Goal: Task Accomplishment & Management: Complete application form

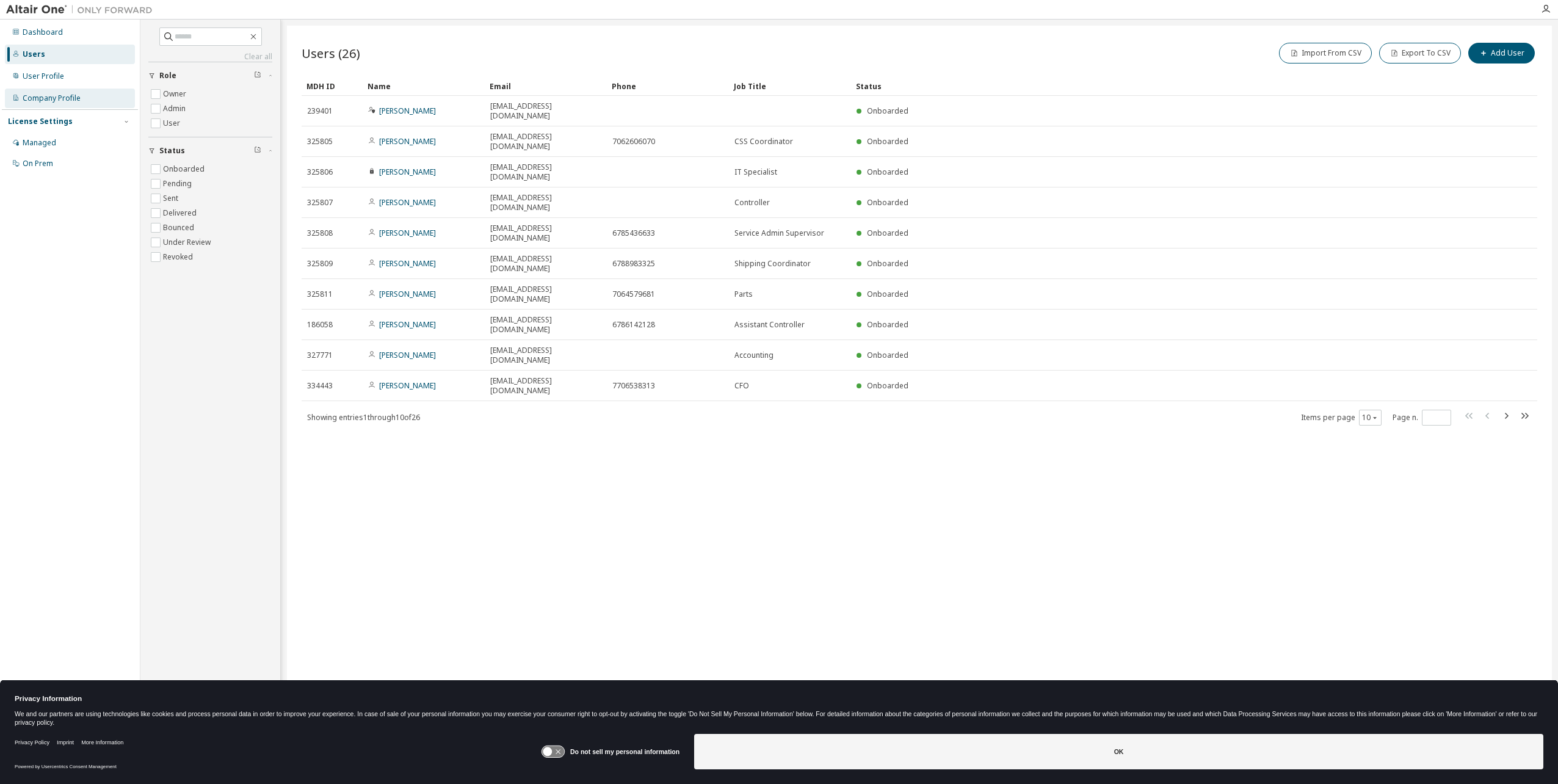
click at [73, 97] on div "Company Profile" at bounding box center [51, 97] width 58 height 9
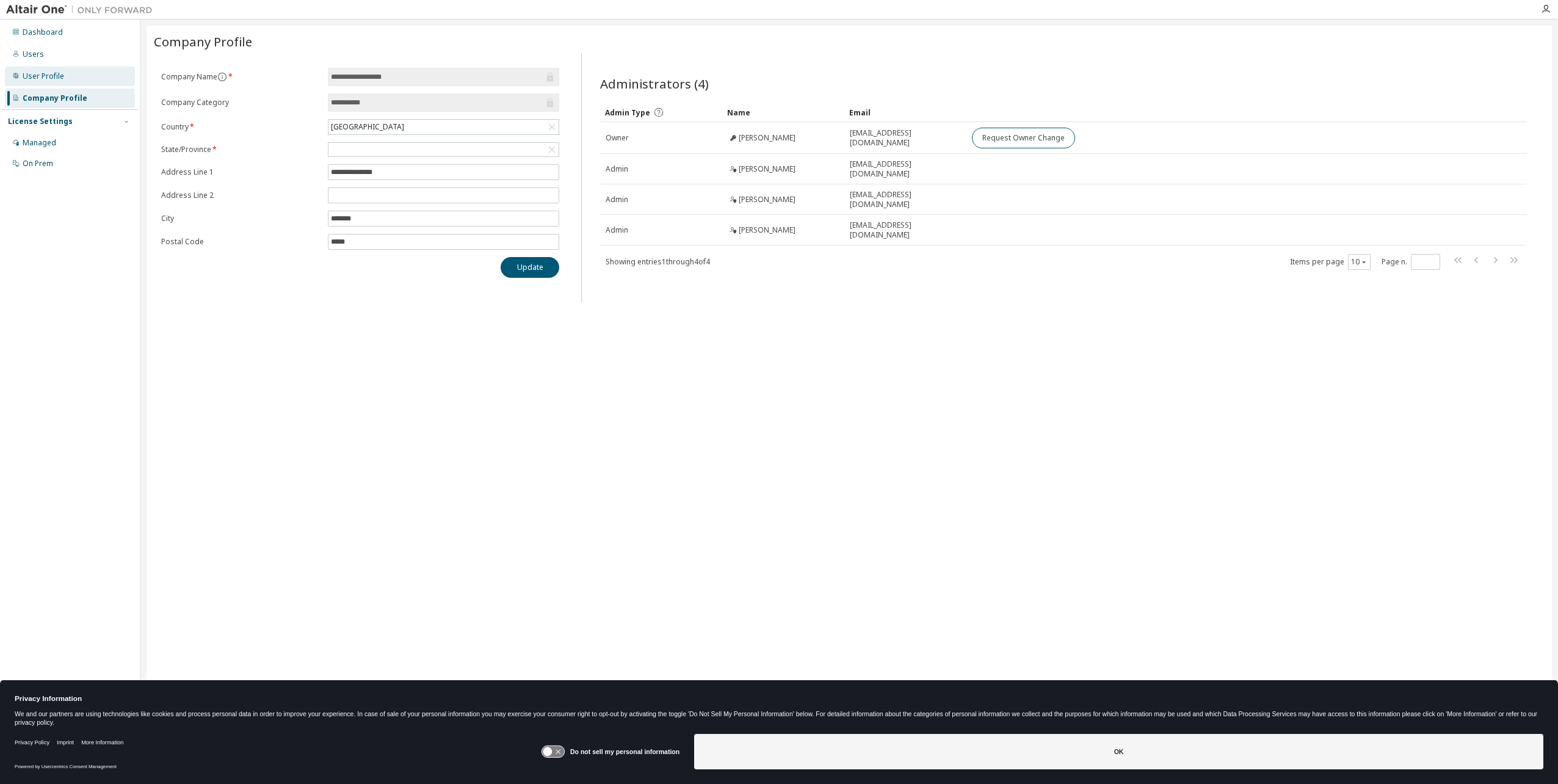
click at [80, 79] on div "User Profile" at bounding box center [70, 76] width 130 height 20
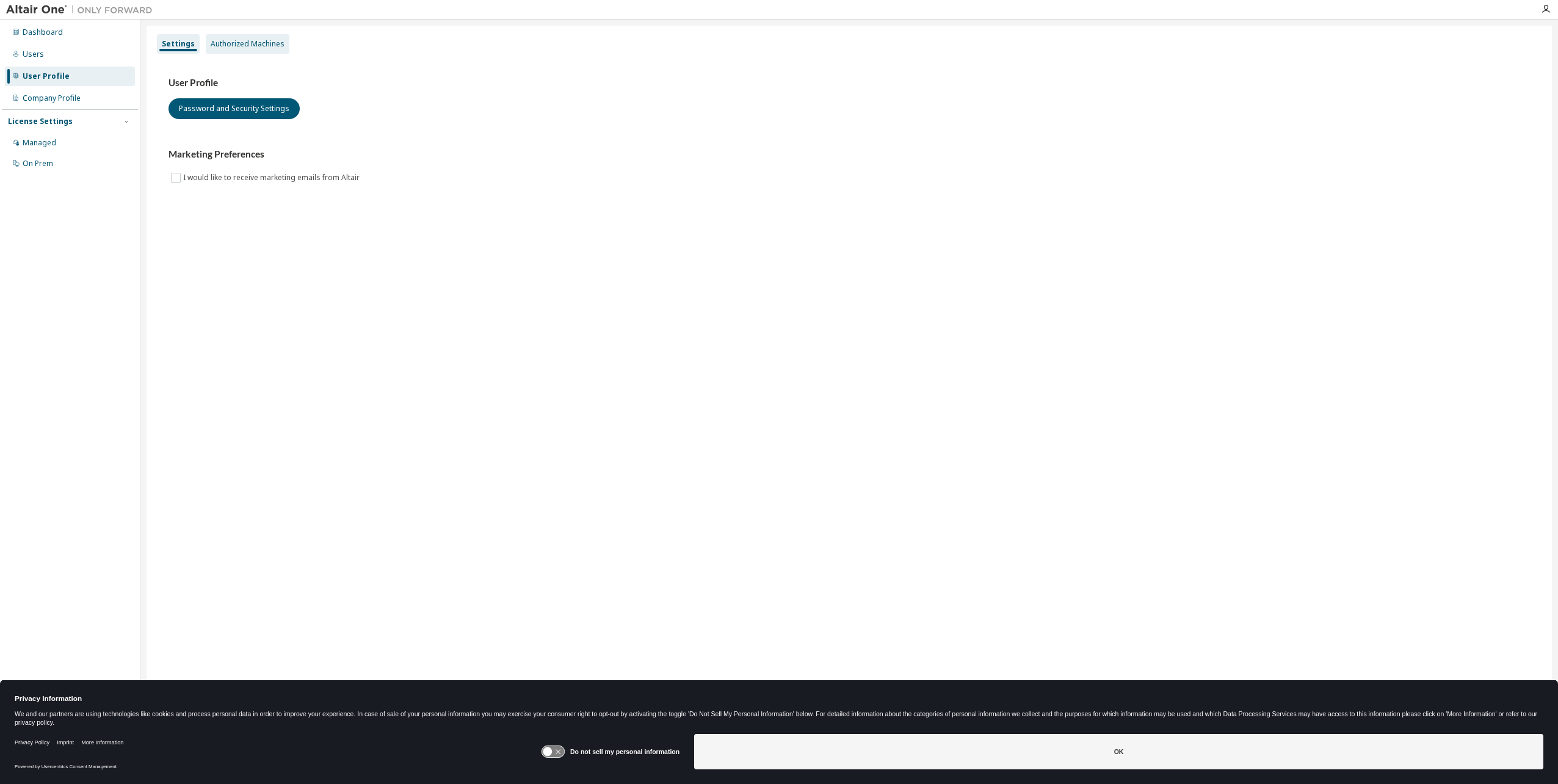
click at [250, 44] on div "Authorized Machines" at bounding box center [248, 44] width 73 height 9
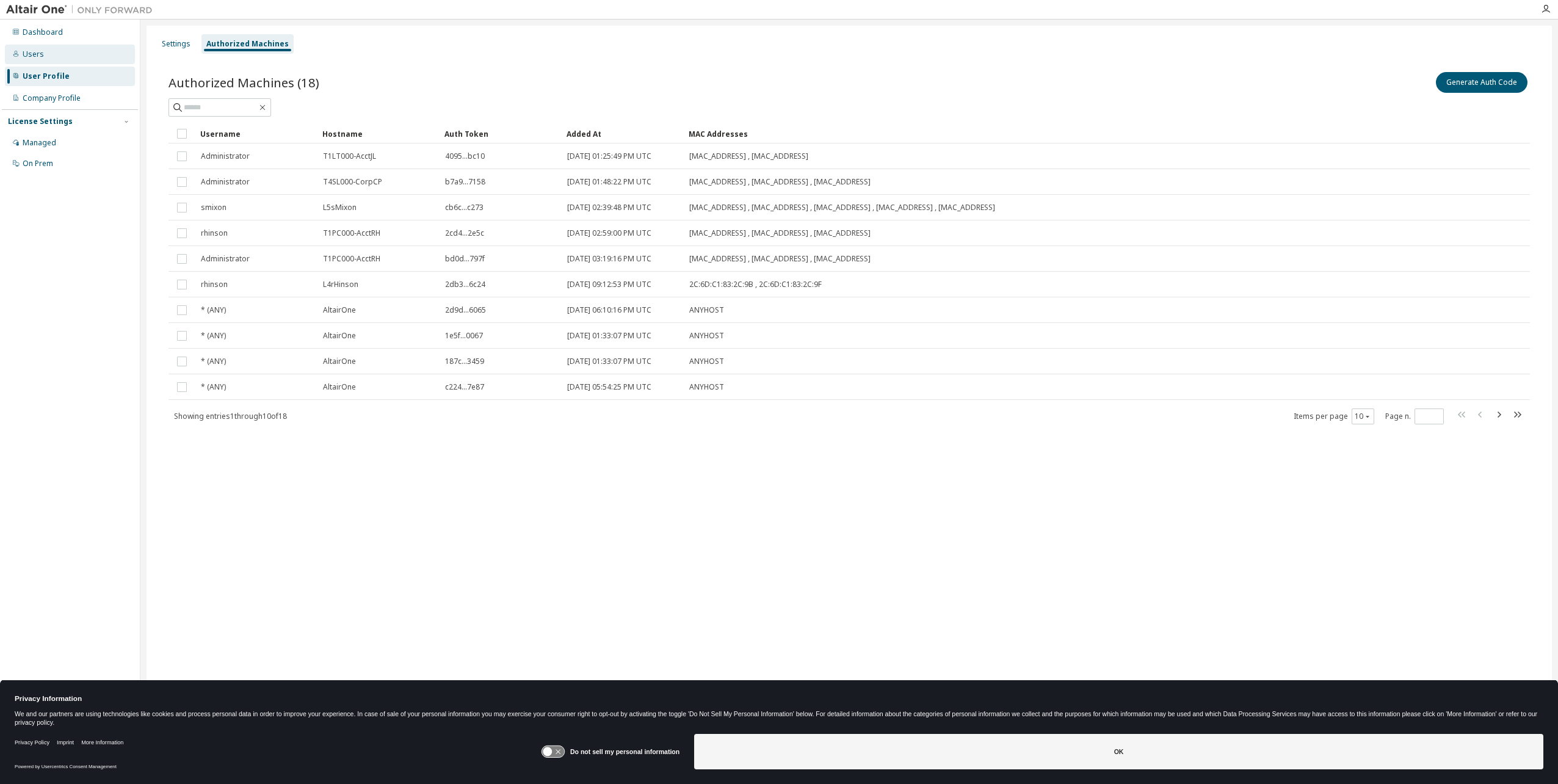
click at [25, 52] on div "Users" at bounding box center [32, 54] width 21 height 9
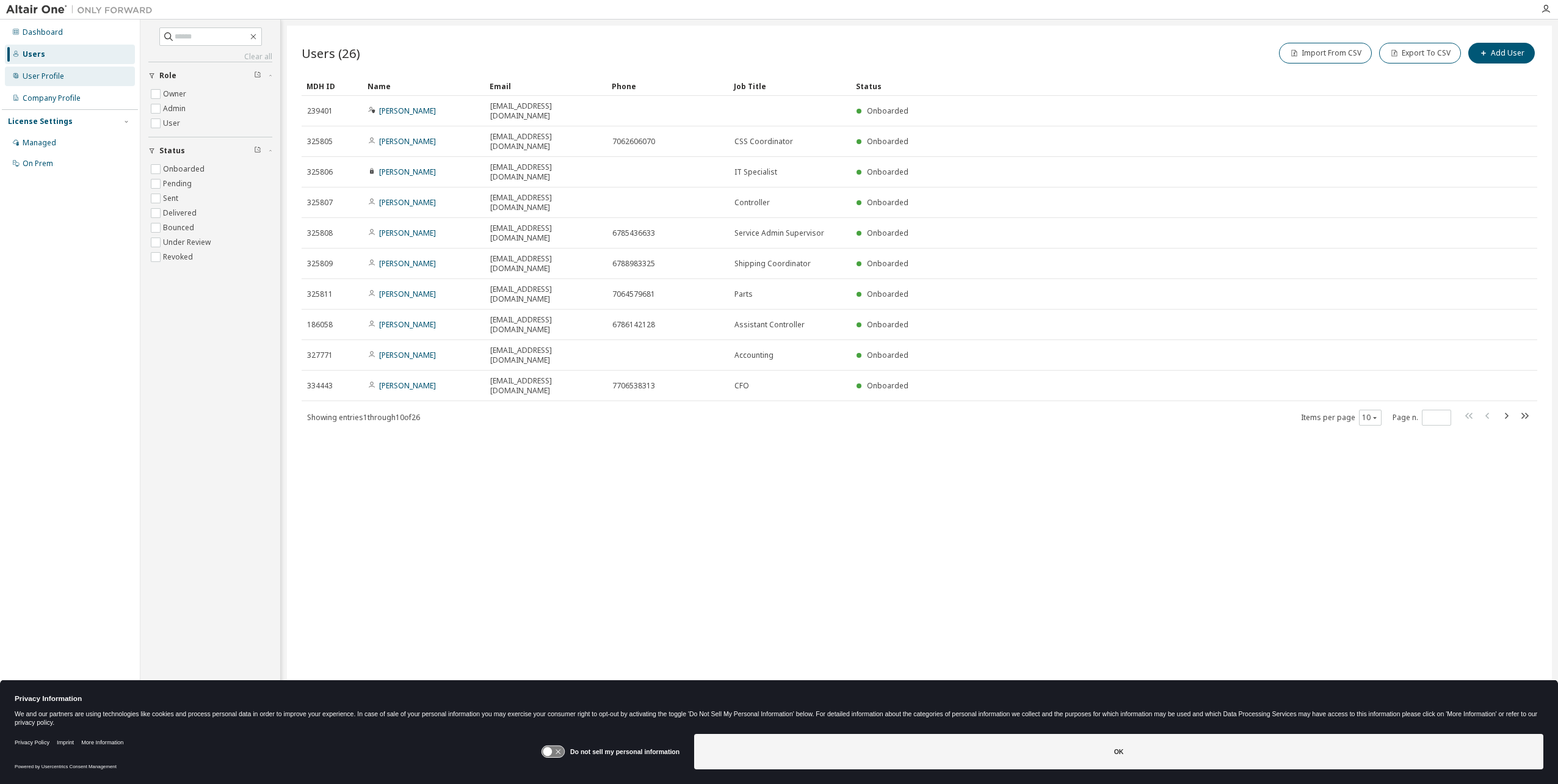
click at [70, 78] on div "User Profile" at bounding box center [70, 76] width 130 height 20
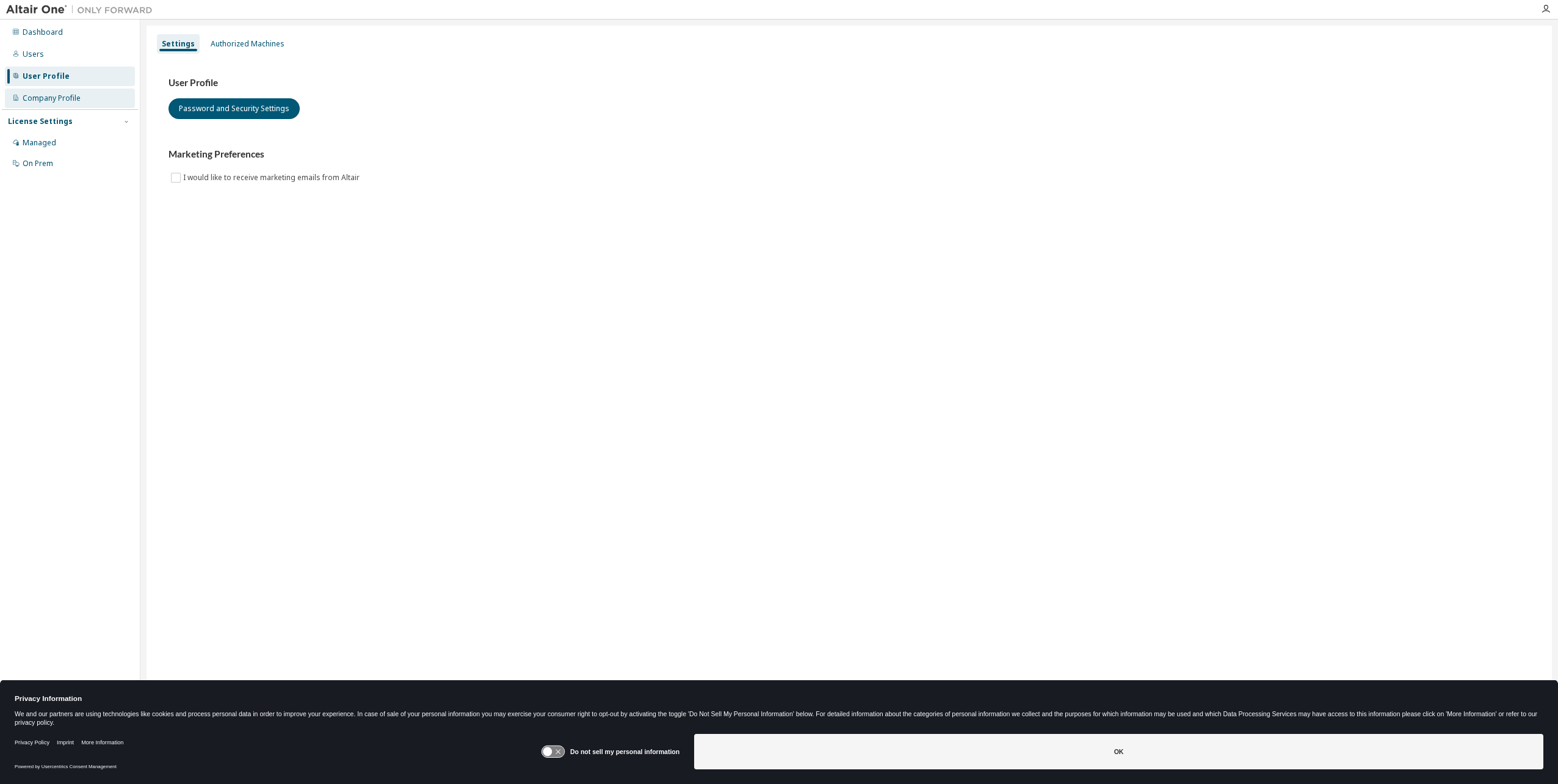
drag, startPoint x: 51, startPoint y: 99, endPoint x: 61, endPoint y: 119, distance: 22.4
click at [51, 100] on div "Company Profile" at bounding box center [51, 97] width 58 height 9
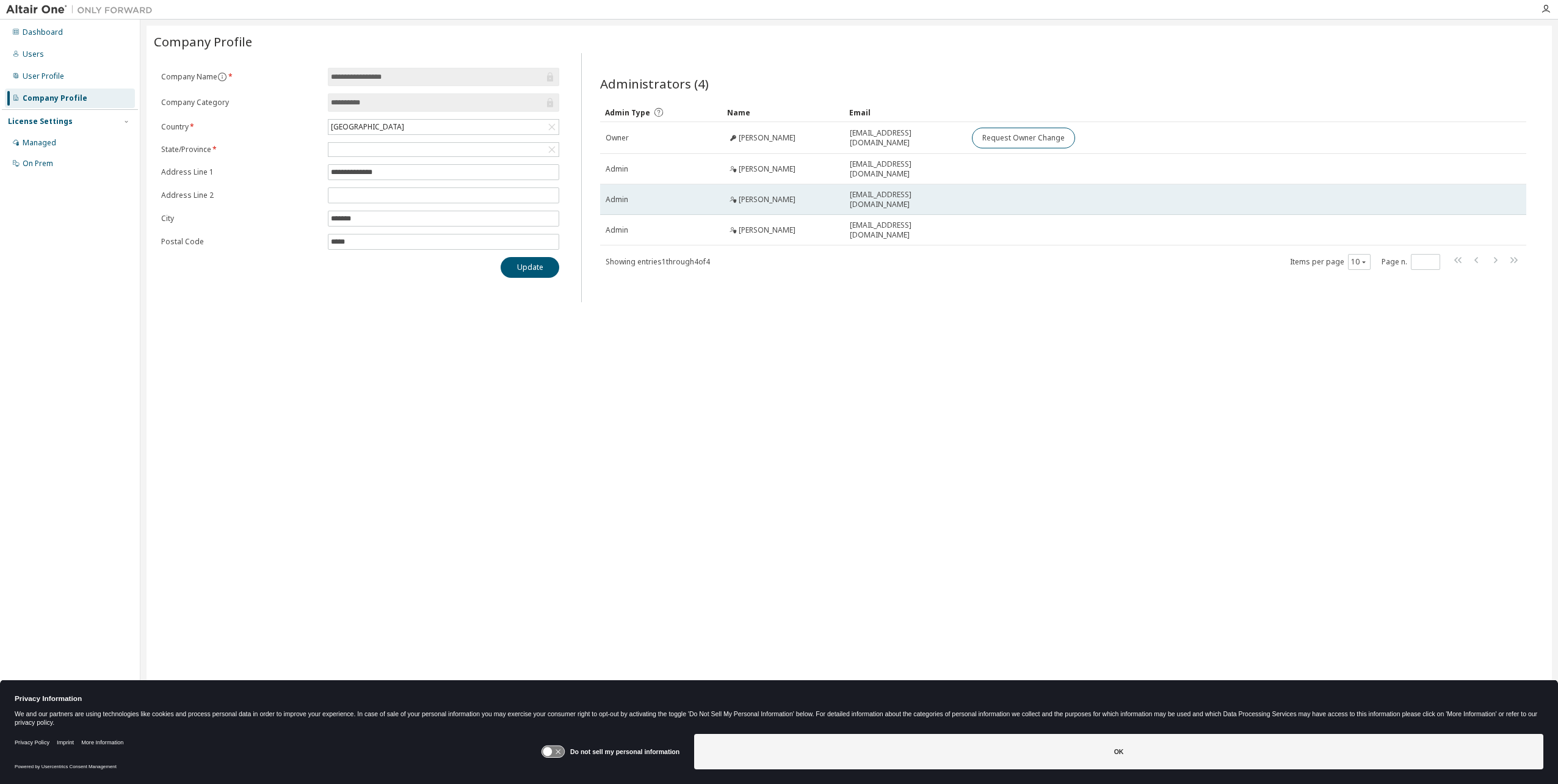
click at [823, 202] on div "[PERSON_NAME]" at bounding box center [783, 199] width 111 height 9
click at [928, 199] on span "[EMAIL_ADDRESS][DOMAIN_NAME]" at bounding box center [905, 199] width 111 height 20
click at [634, 196] on div "Admin" at bounding box center [661, 199] width 111 height 9
click at [614, 196] on span "Admin" at bounding box center [617, 199] width 22 height 9
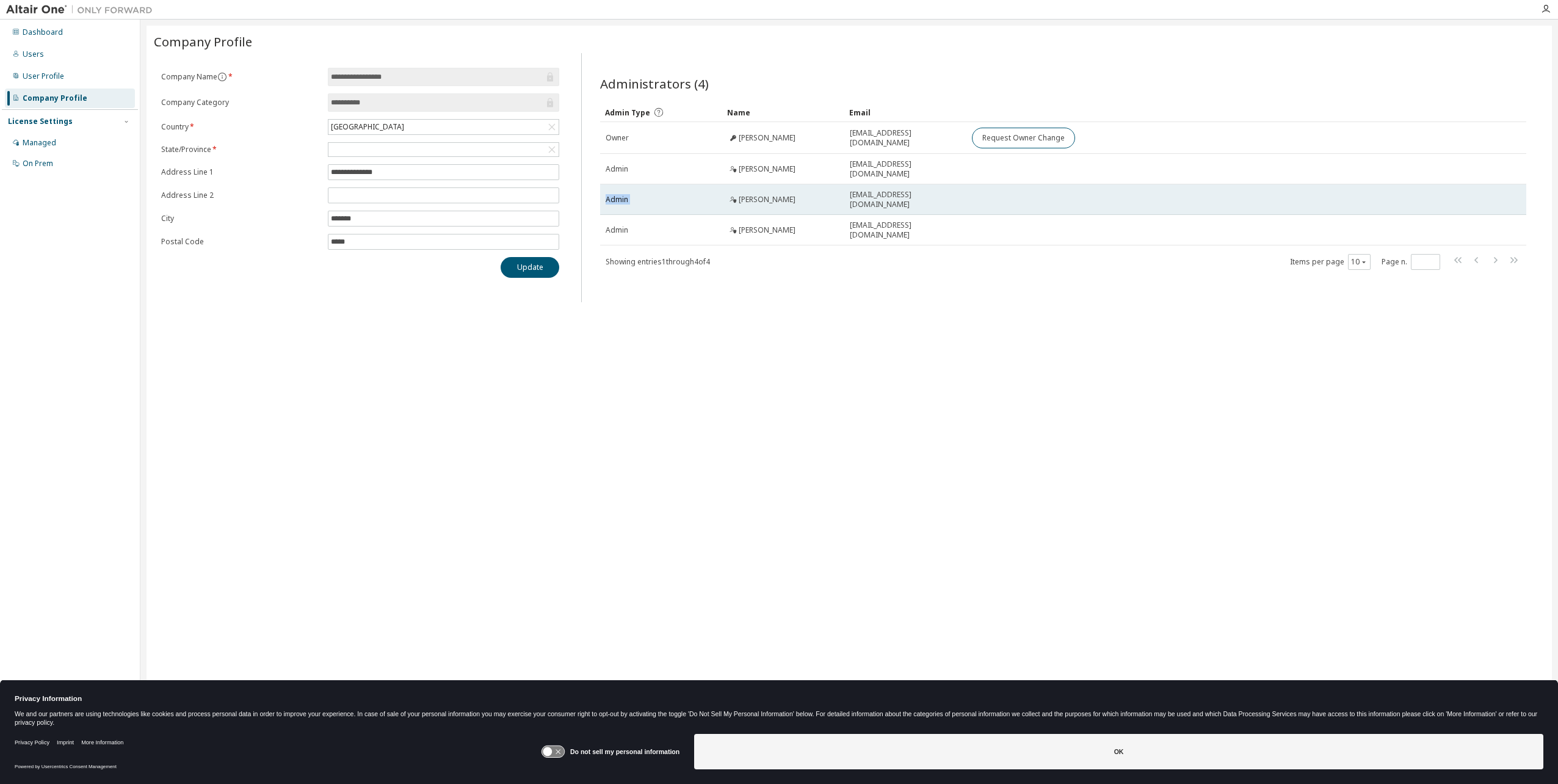
click at [614, 196] on span "Admin" at bounding box center [617, 199] width 22 height 9
click at [619, 196] on span "Admin" at bounding box center [617, 199] width 22 height 9
click at [619, 196] on span "Admin" at bounding box center [617, 199] width 22 height 9
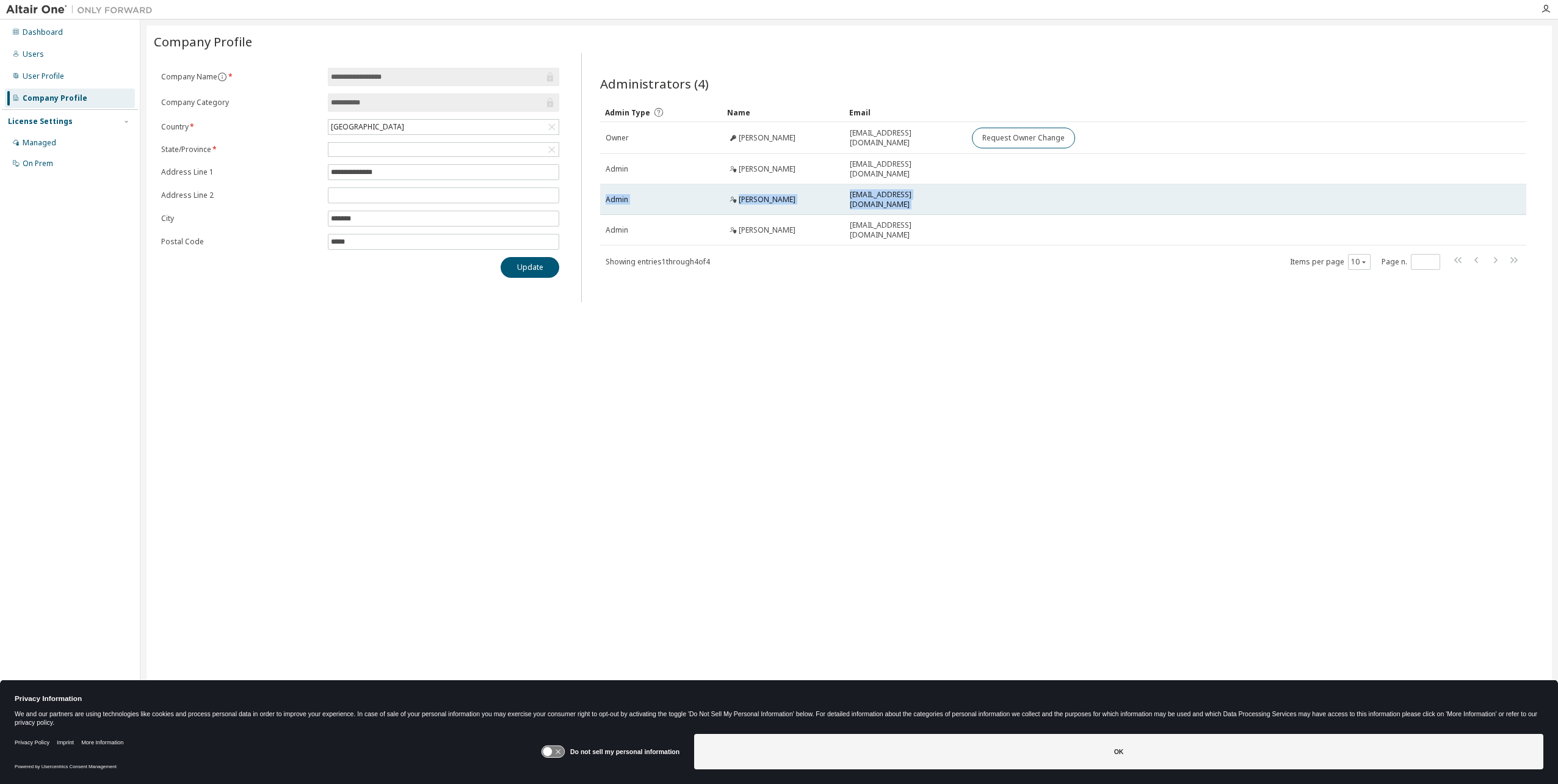
drag, startPoint x: 1013, startPoint y: 198, endPoint x: 605, endPoint y: 192, distance: 408.0
click at [605, 192] on tr "Admin [PERSON_NAME] [EMAIL_ADDRESS][DOMAIN_NAME]" at bounding box center [1063, 200] width 926 height 31
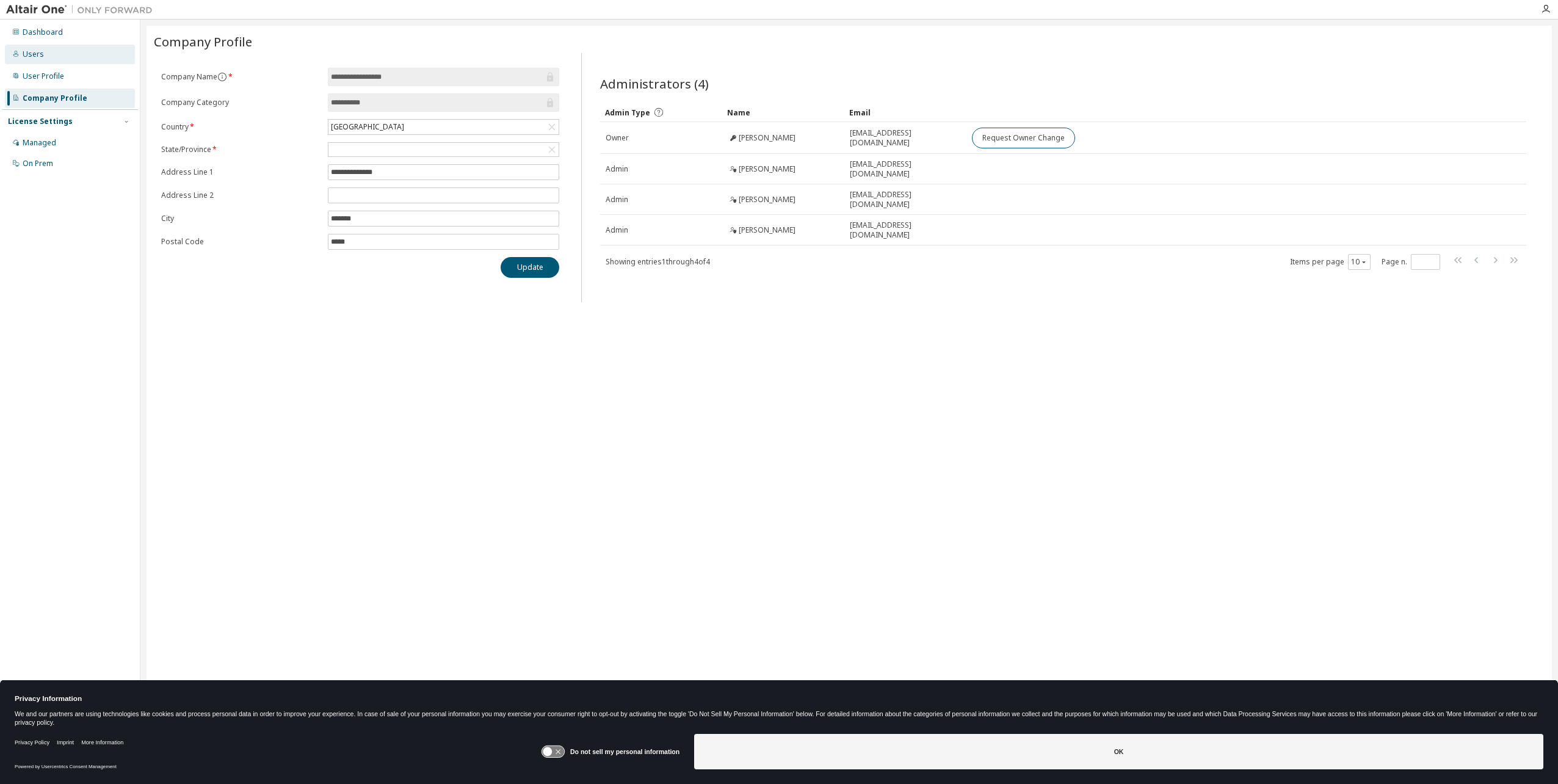
click at [72, 56] on div "Users" at bounding box center [70, 54] width 130 height 20
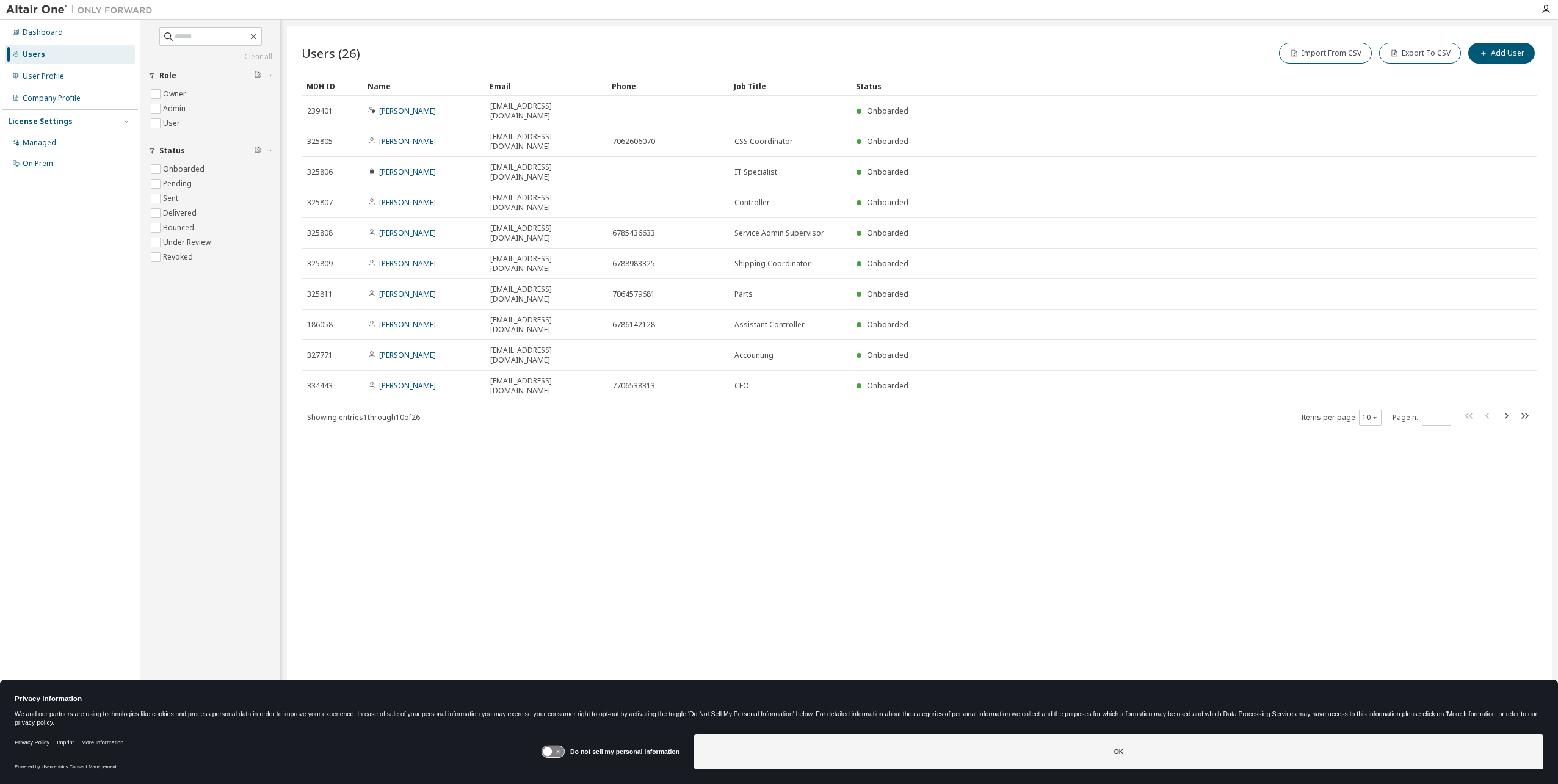
click at [1383, 408] on div "Items per page 10 Page n. *" at bounding box center [1416, 417] width 231 height 18
click at [1375, 412] on button "10" at bounding box center [1370, 417] width 16 height 9
click at [1374, 398] on div "100" at bounding box center [1408, 395] width 97 height 15
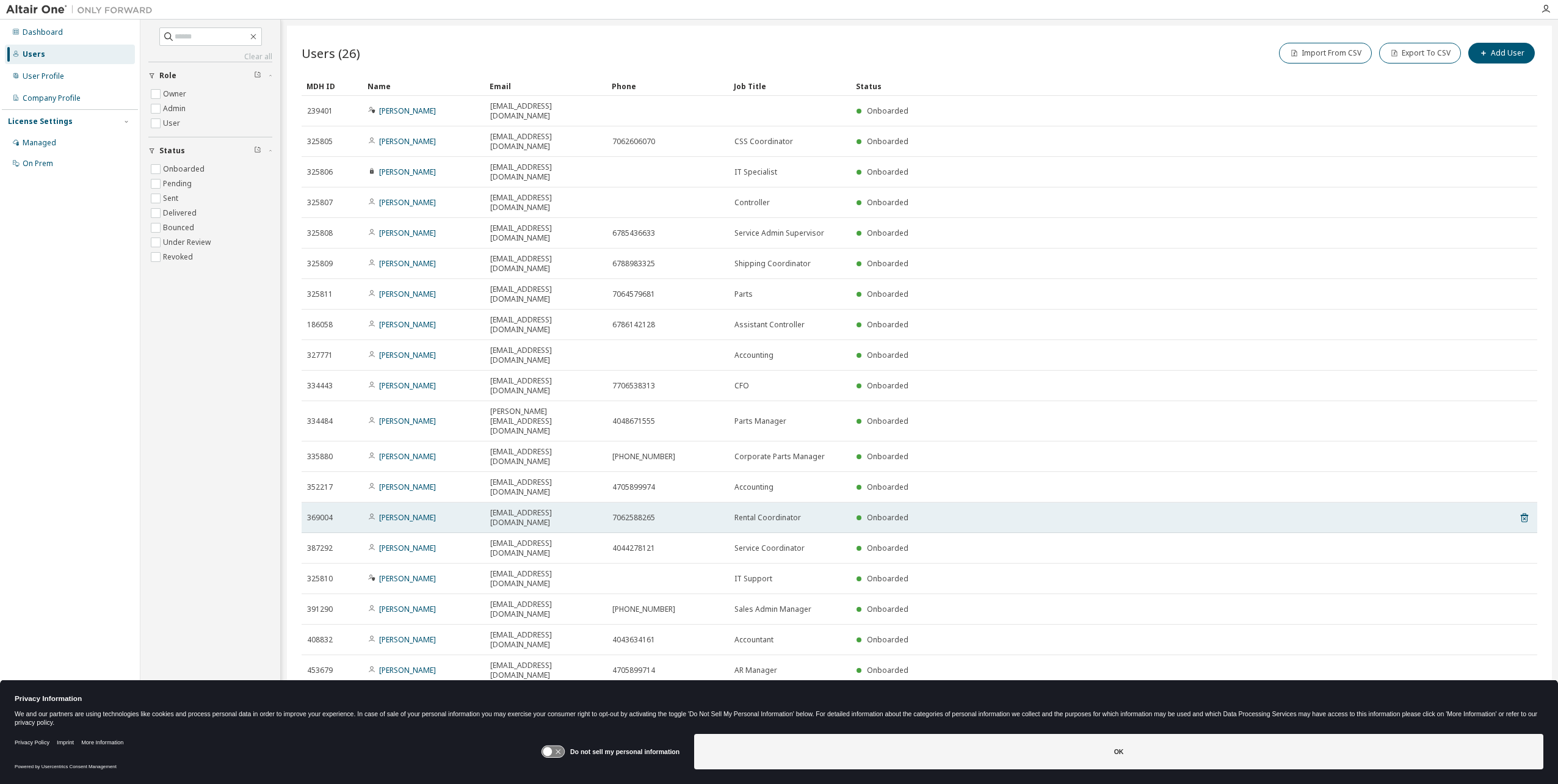
type button "100"
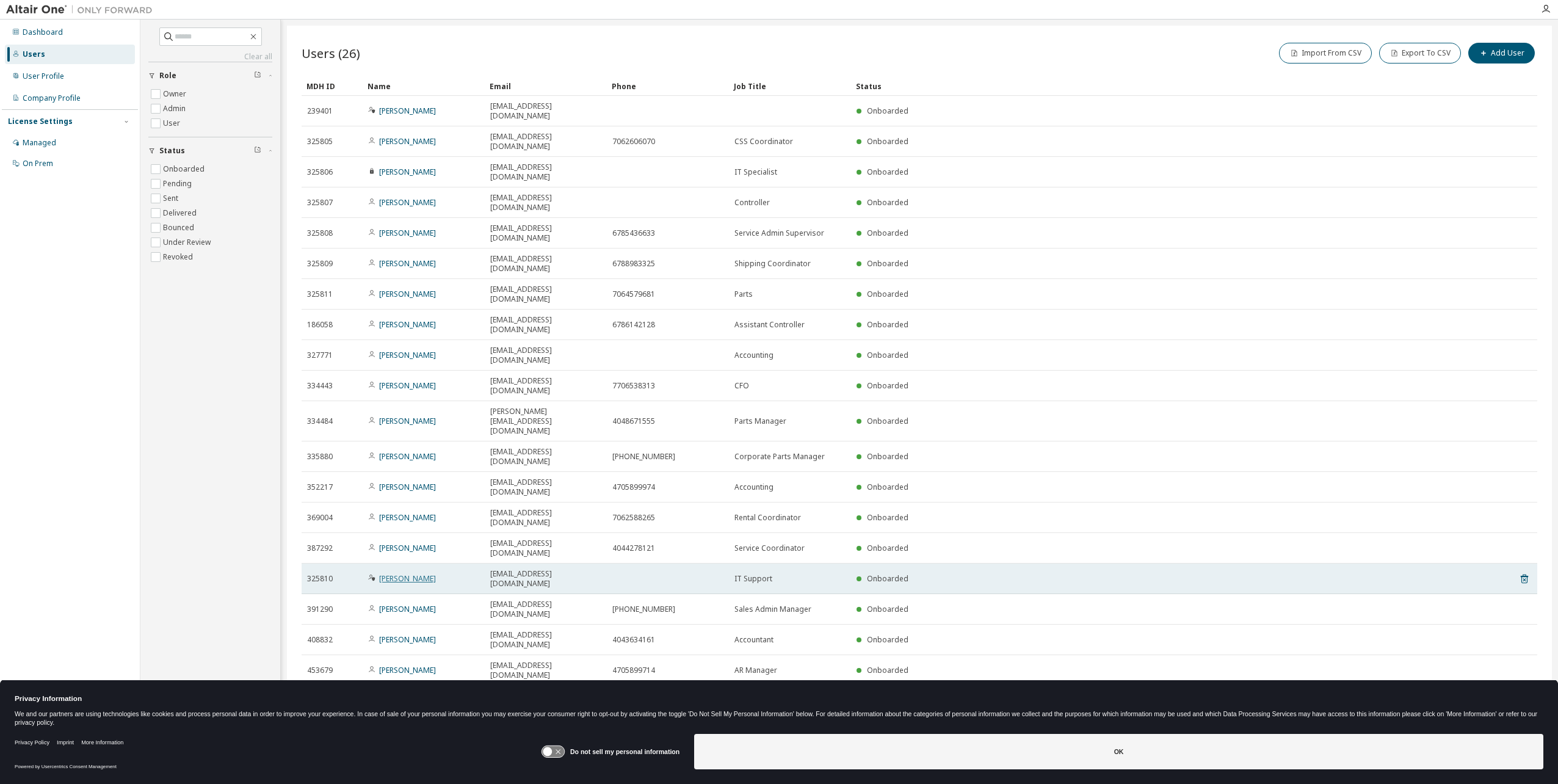
click at [401, 573] on link "[PERSON_NAME]" at bounding box center [407, 578] width 56 height 10
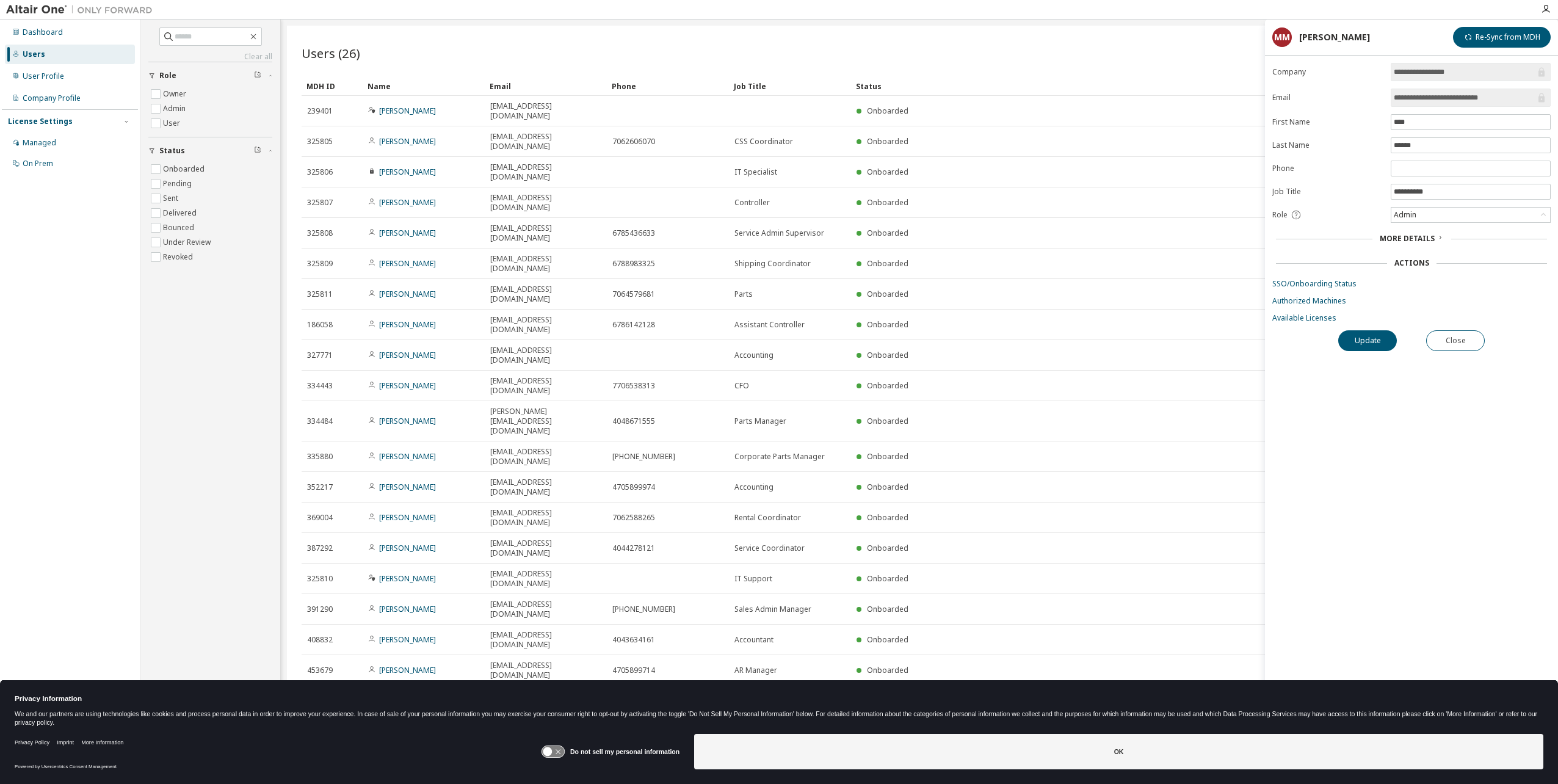
click at [1431, 237] on span "More Details" at bounding box center [1407, 238] width 55 height 10
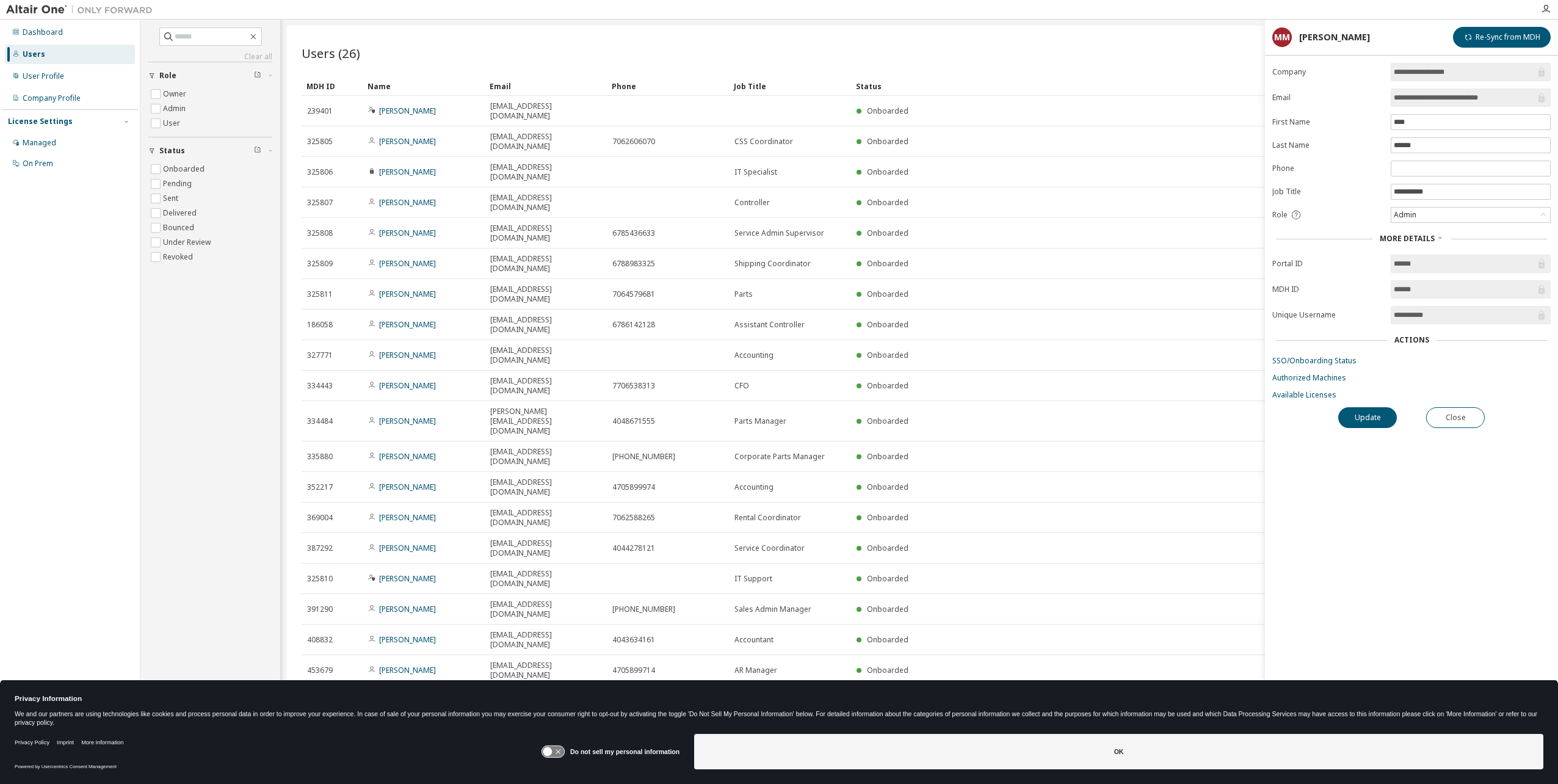
click at [1414, 336] on div "Actions" at bounding box center [1411, 339] width 35 height 9
click at [130, 487] on div "Dashboard Users User Profile Company Profile License Settings Managed On Prem" at bounding box center [69, 372] width 136 height 703
click at [1497, 219] on div "Admin" at bounding box center [1471, 214] width 159 height 15
click at [1321, 231] on div "More Details" at bounding box center [1412, 238] width 278 height 17
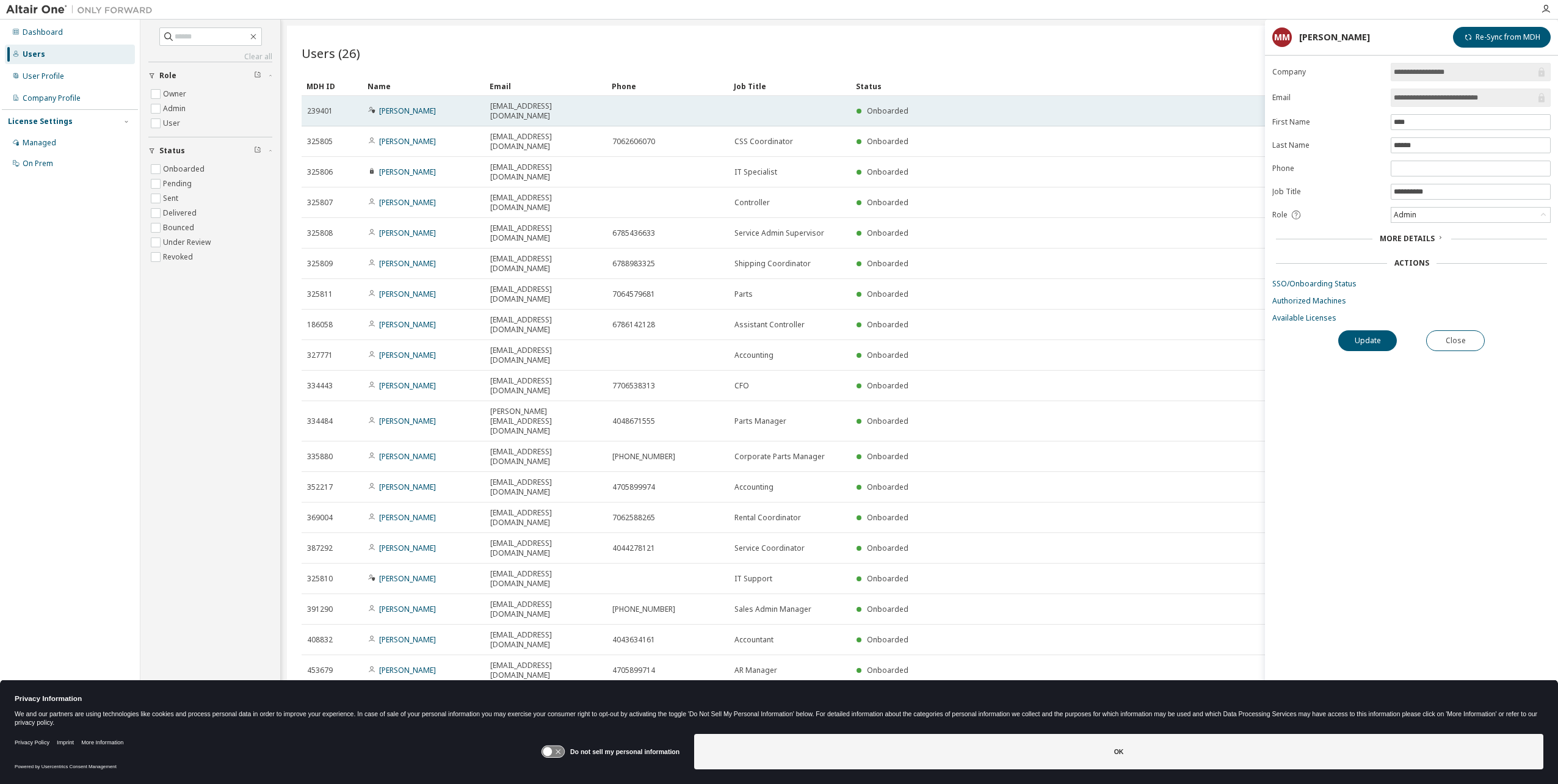
click at [1129, 106] on div "Onboarded" at bounding box center [1165, 110] width 617 height 9
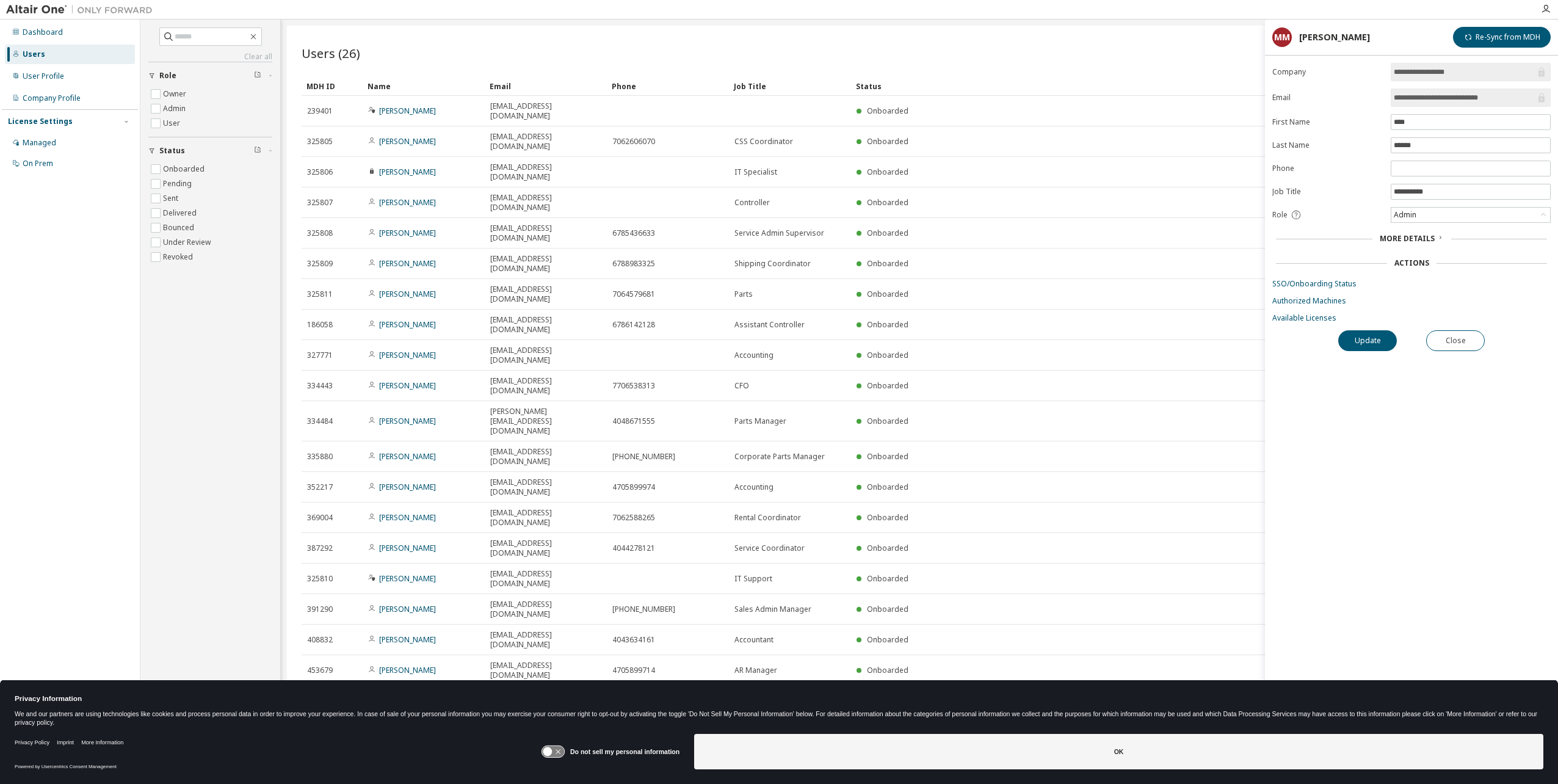
click at [1127, 67] on div "Users (26) Import From CSV Export To CSV Add User" at bounding box center [919, 55] width 1236 height 29
click at [1465, 352] on div "**********" at bounding box center [1411, 406] width 293 height 685
click at [1462, 344] on button "Close" at bounding box center [1456, 341] width 59 height 20
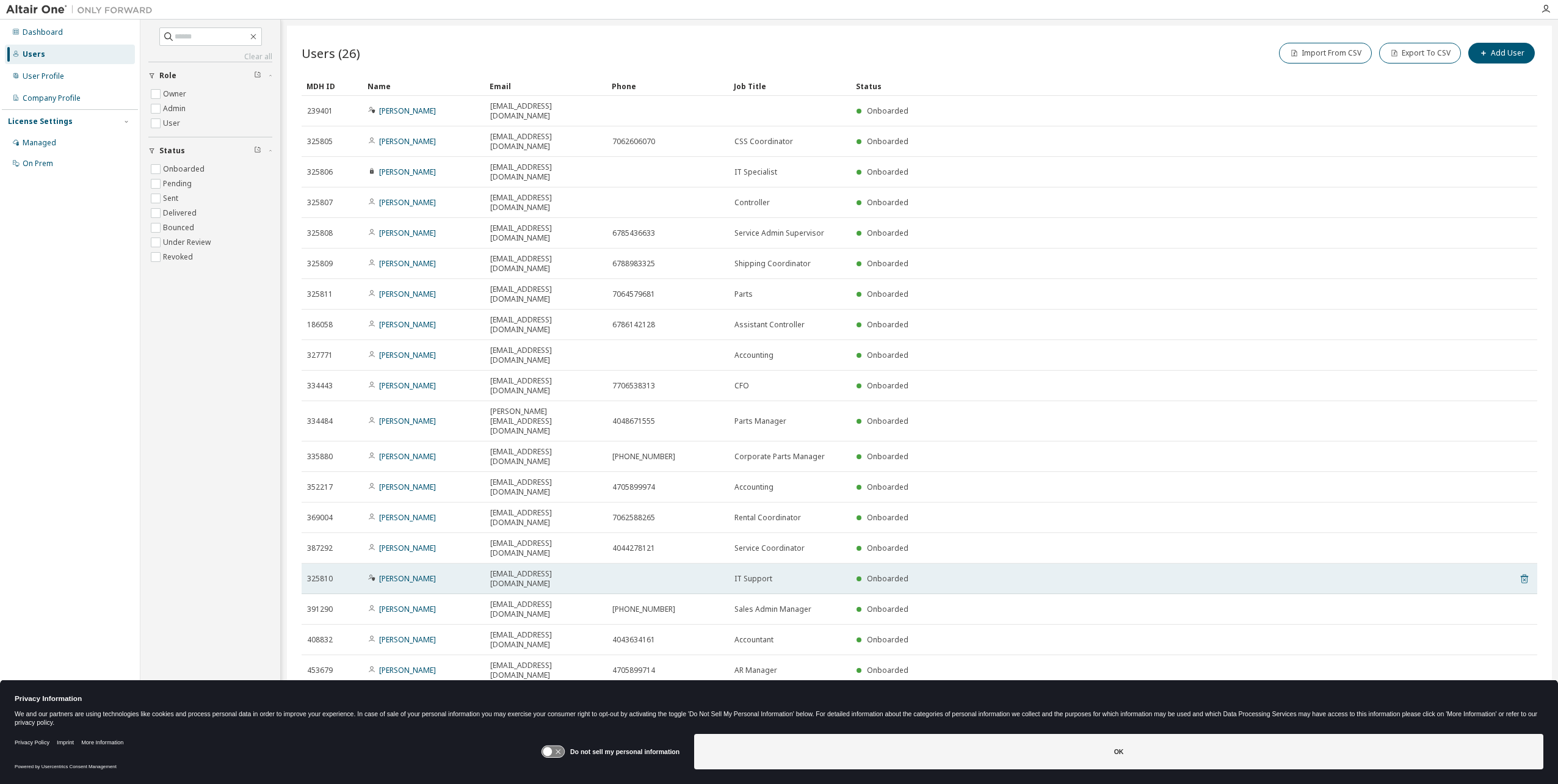
click at [1527, 575] on icon at bounding box center [1524, 579] width 8 height 9
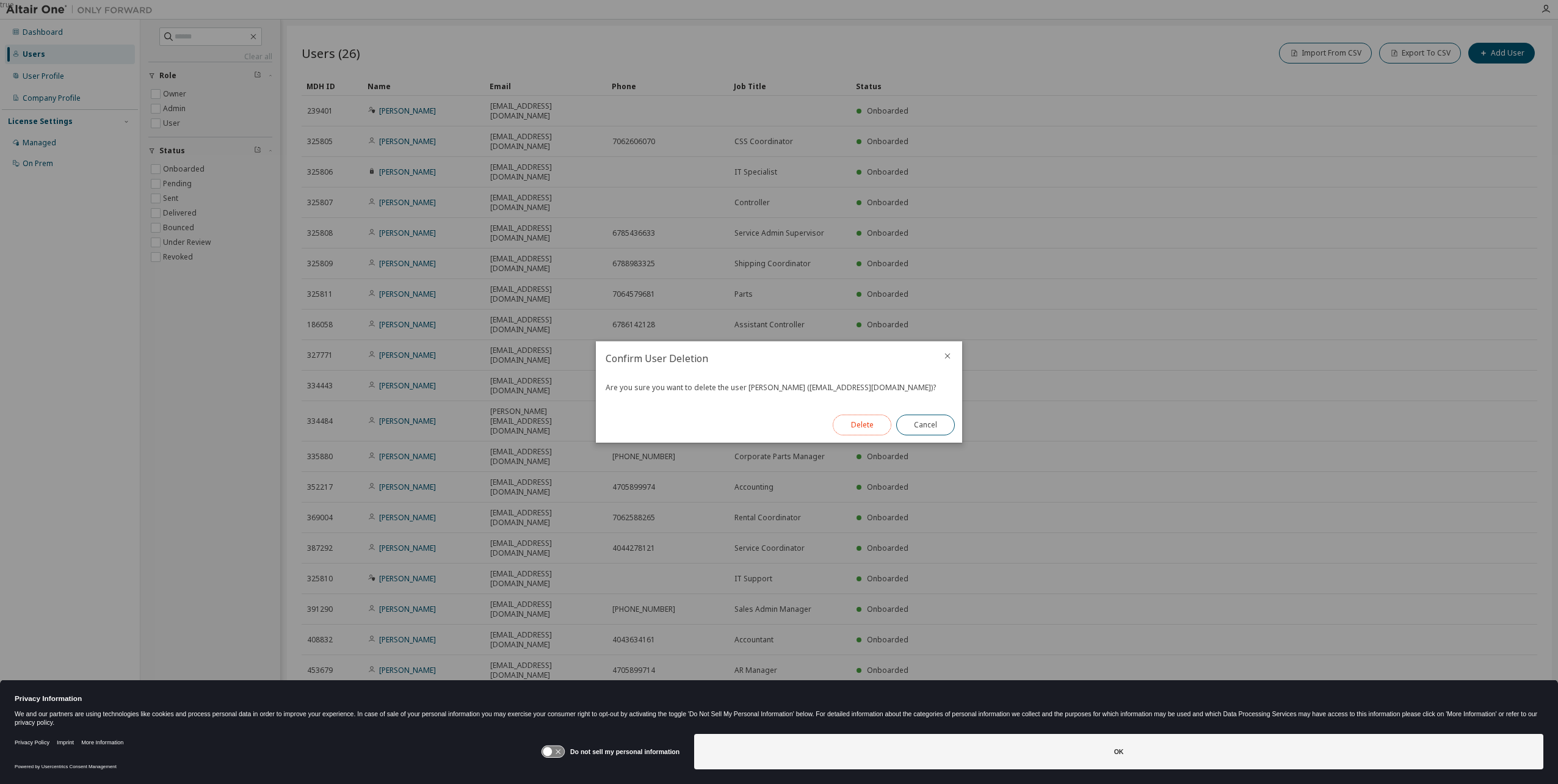
click at [864, 421] on button "Delete" at bounding box center [862, 424] width 59 height 20
click at [922, 423] on button "Close" at bounding box center [925, 424] width 59 height 20
click at [923, 423] on button "Close" at bounding box center [925, 424] width 59 height 20
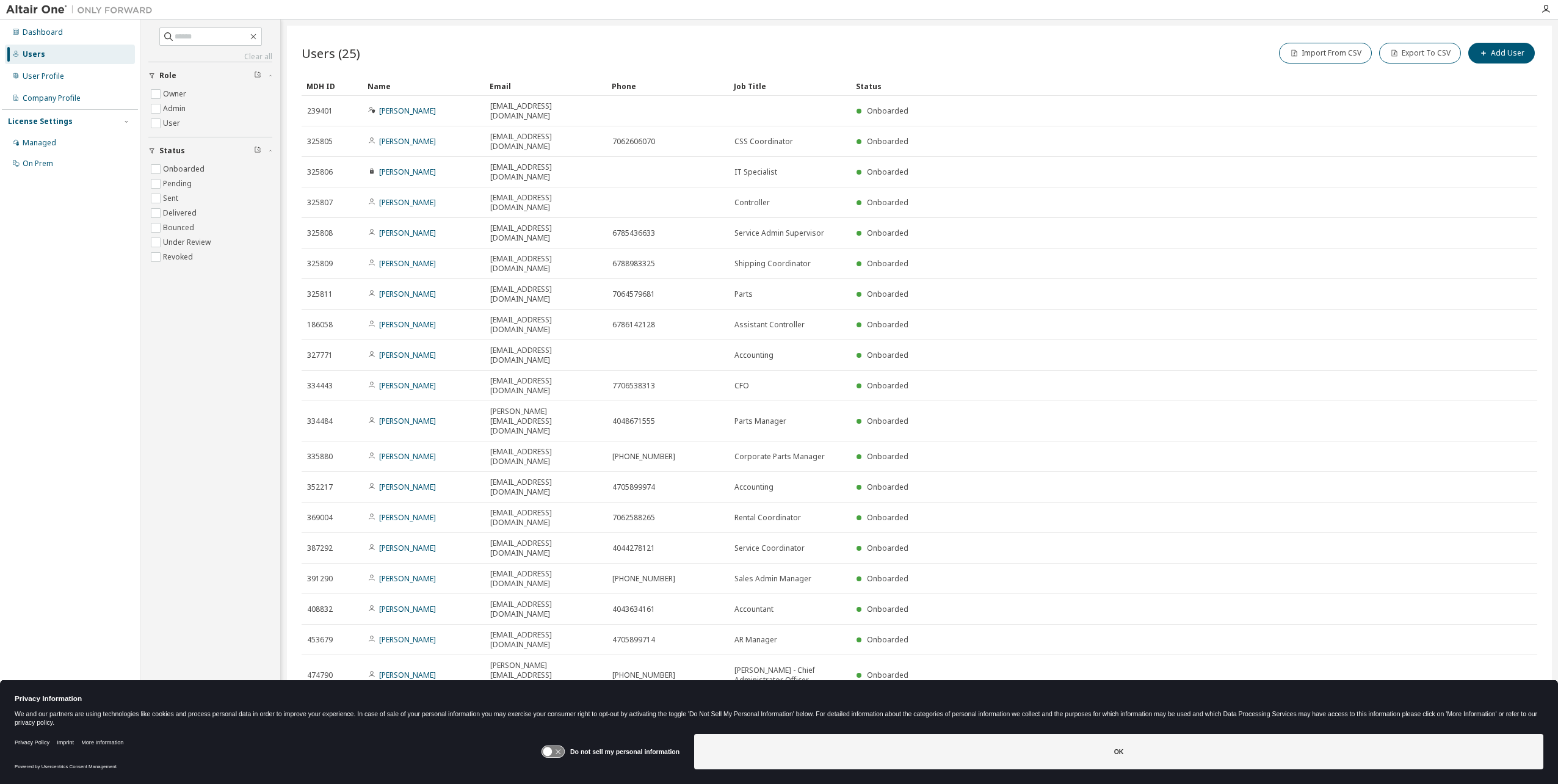
click at [1521, 741] on icon at bounding box center [1524, 746] width 8 height 9
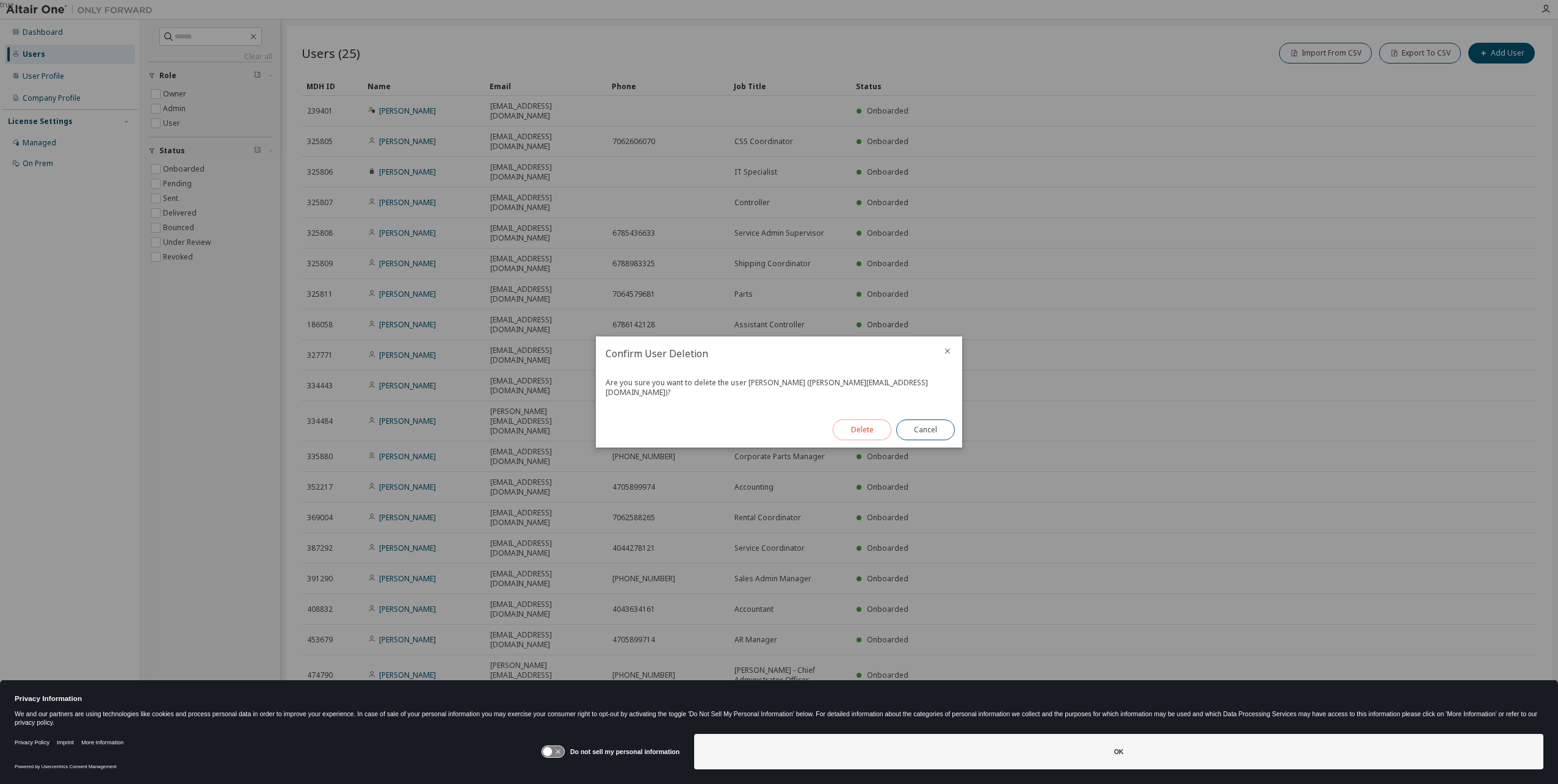
click at [859, 424] on button "Delete" at bounding box center [862, 430] width 59 height 20
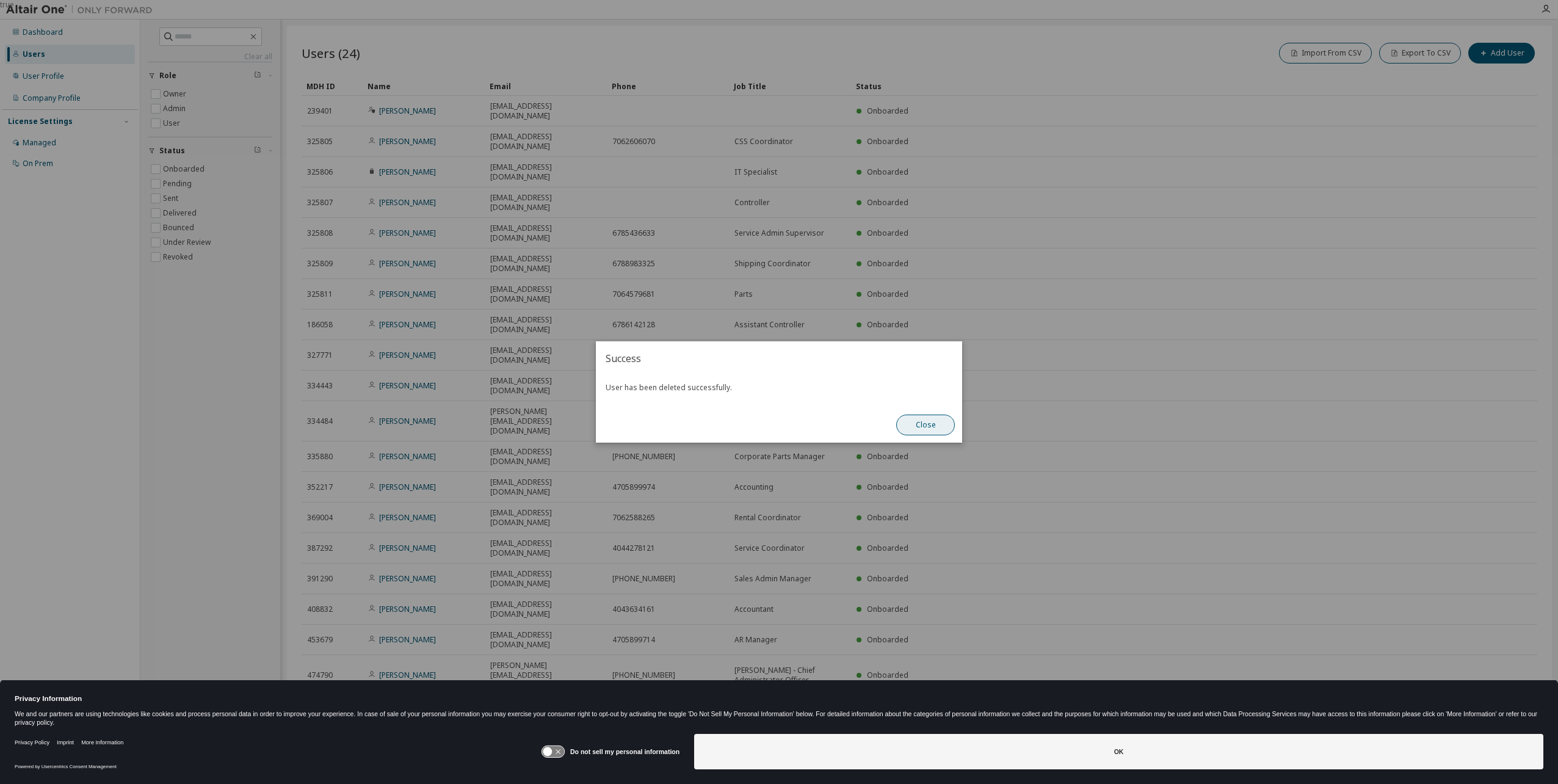
click at [922, 421] on button "Close" at bounding box center [925, 424] width 59 height 20
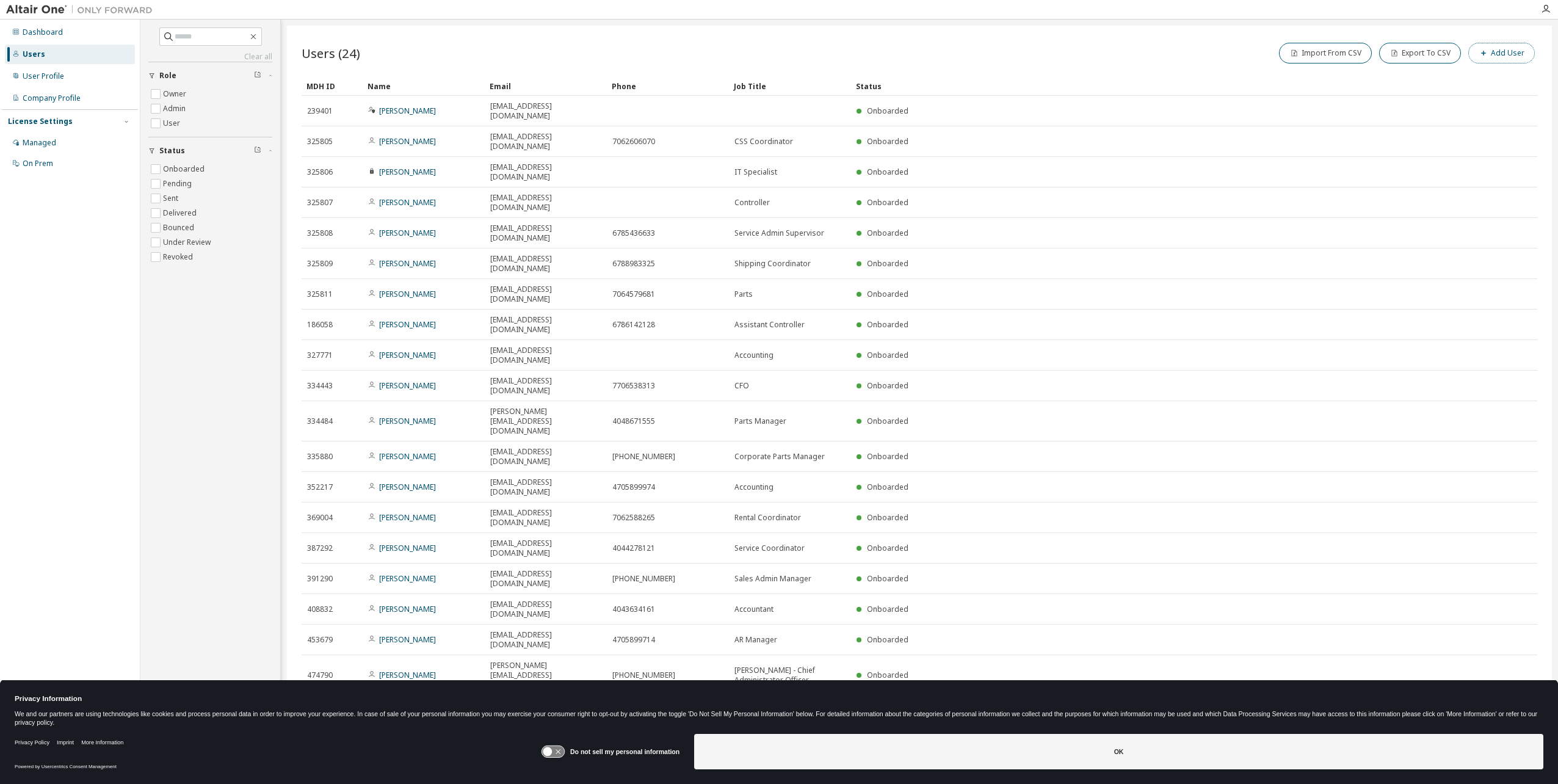
click at [1519, 56] on button "Add User" at bounding box center [1502, 53] width 67 height 20
click at [1421, 76] on input "email" at bounding box center [1471, 79] width 154 height 9
type input "*****"
drag, startPoint x: 1445, startPoint y: 91, endPoint x: 1449, endPoint y: 85, distance: 7.2
click at [1445, 91] on form "E-mail * ***** First Name * Last Name * Job Title Phone Number" at bounding box center [1412, 126] width 278 height 108
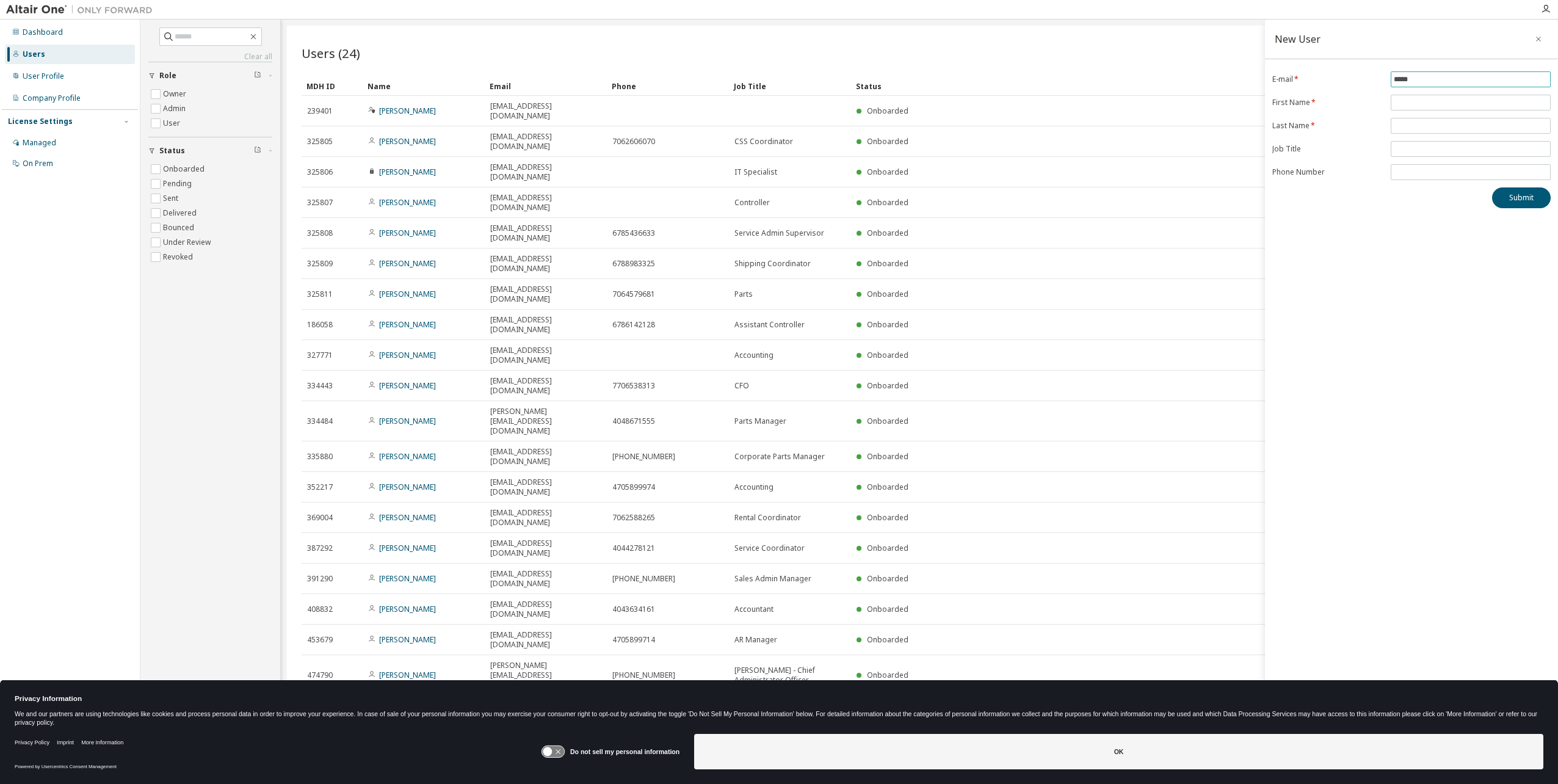
click at [1450, 82] on input "*****" at bounding box center [1471, 79] width 154 height 9
click at [1413, 111] on input "email" at bounding box center [1471, 108] width 154 height 9
paste input "**********"
type input "**********"
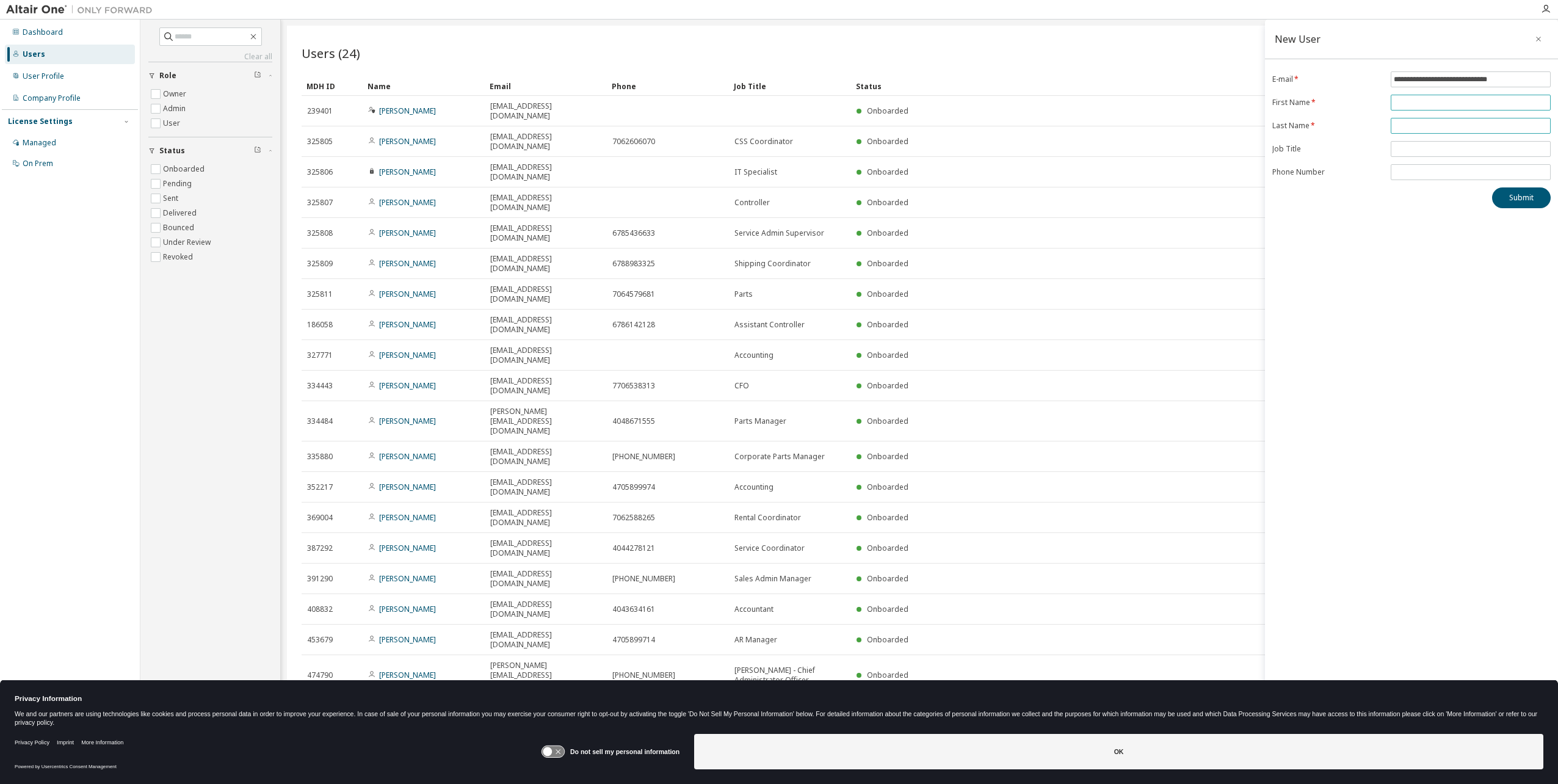
click at [1447, 127] on form "**********" at bounding box center [1412, 126] width 278 height 108
click at [1294, 294] on div "**********" at bounding box center [1411, 383] width 293 height 728
click at [1416, 135] on input "text" at bounding box center [1471, 132] width 154 height 9
type input "********"
click at [1422, 131] on span at bounding box center [1470, 126] width 160 height 16
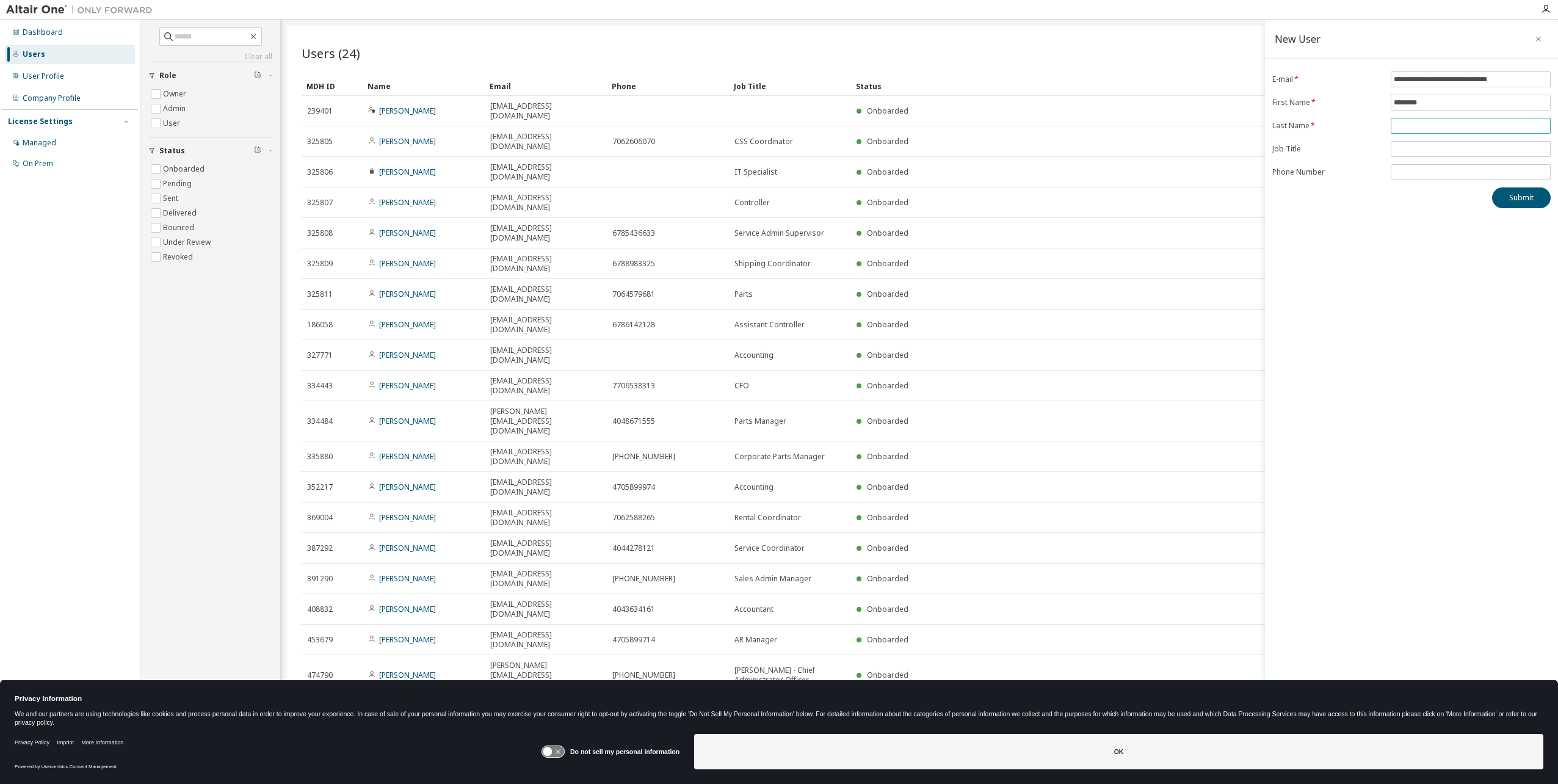
click at [1429, 128] on input "text" at bounding box center [1471, 126] width 154 height 9
type input "*********"
click at [1429, 155] on span at bounding box center [1470, 149] width 160 height 16
click at [1432, 149] on input "text" at bounding box center [1471, 149] width 154 height 9
type input "**********"
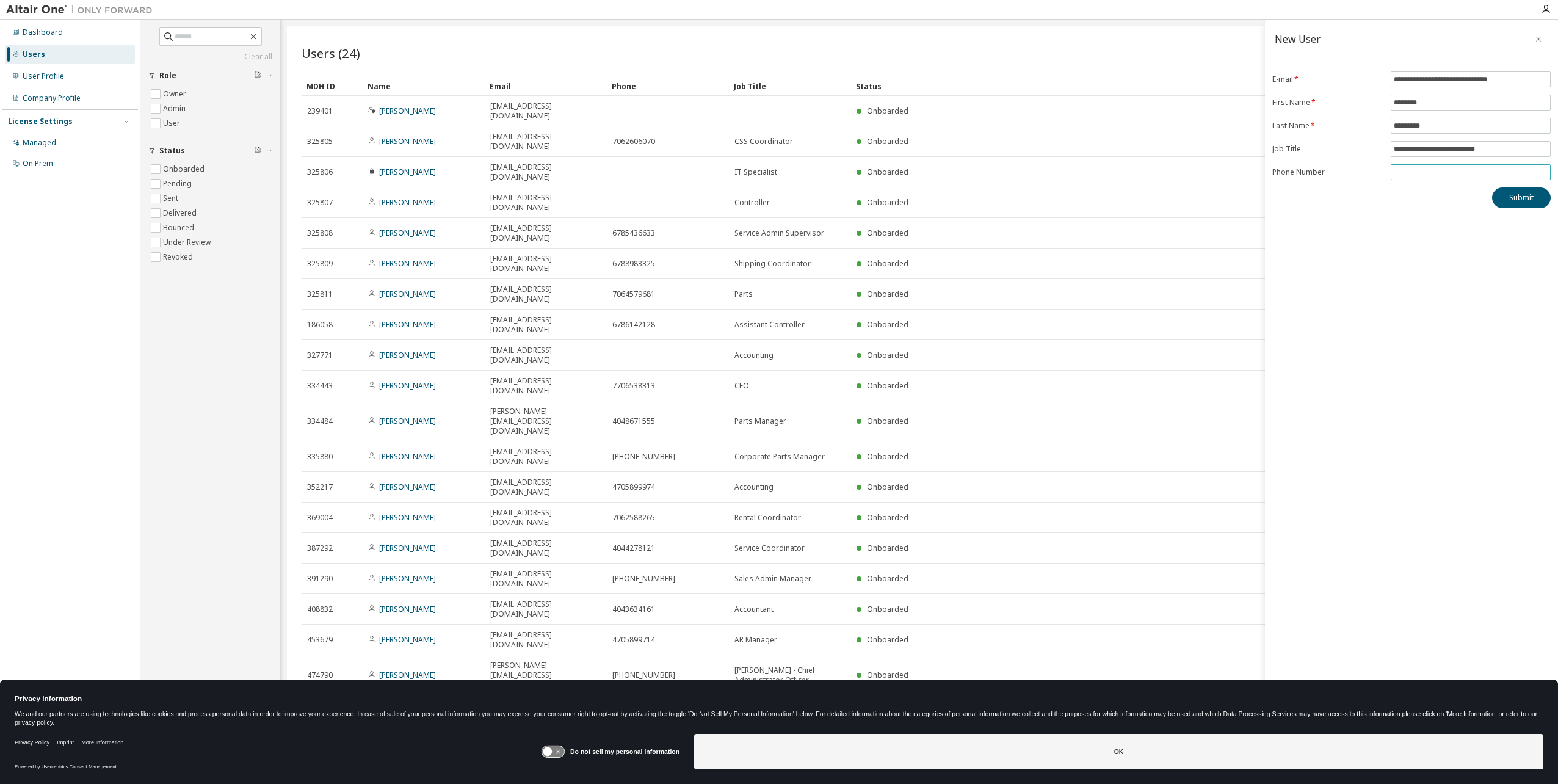
click at [1427, 167] on span at bounding box center [1470, 172] width 160 height 16
click at [1424, 168] on input "tel" at bounding box center [1471, 172] width 154 height 9
type input "**********"
click at [1498, 196] on button "Submit" at bounding box center [1521, 197] width 59 height 20
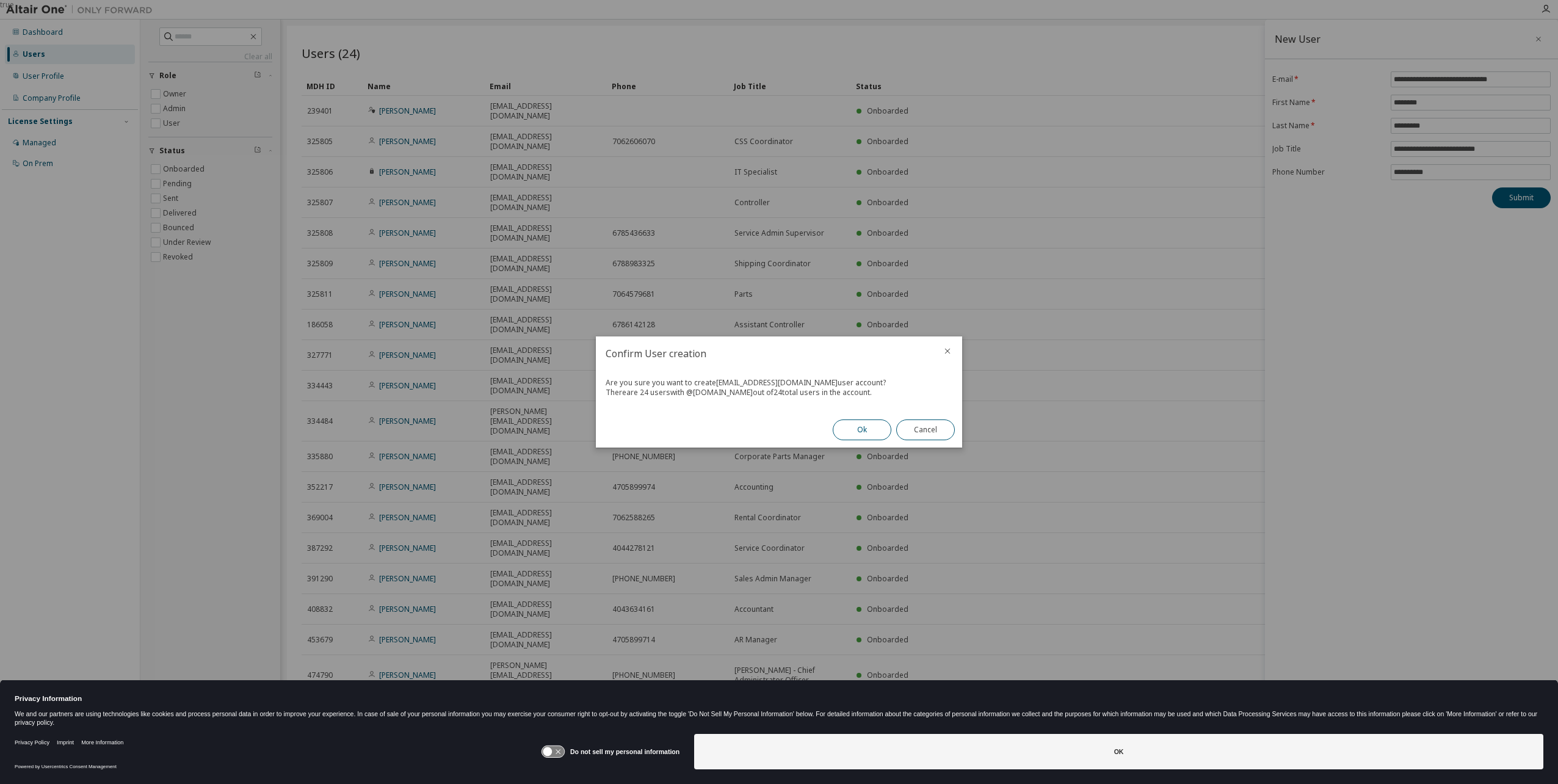
click at [851, 430] on button "Ok" at bounding box center [862, 430] width 59 height 20
click at [936, 424] on button "Close" at bounding box center [925, 430] width 59 height 20
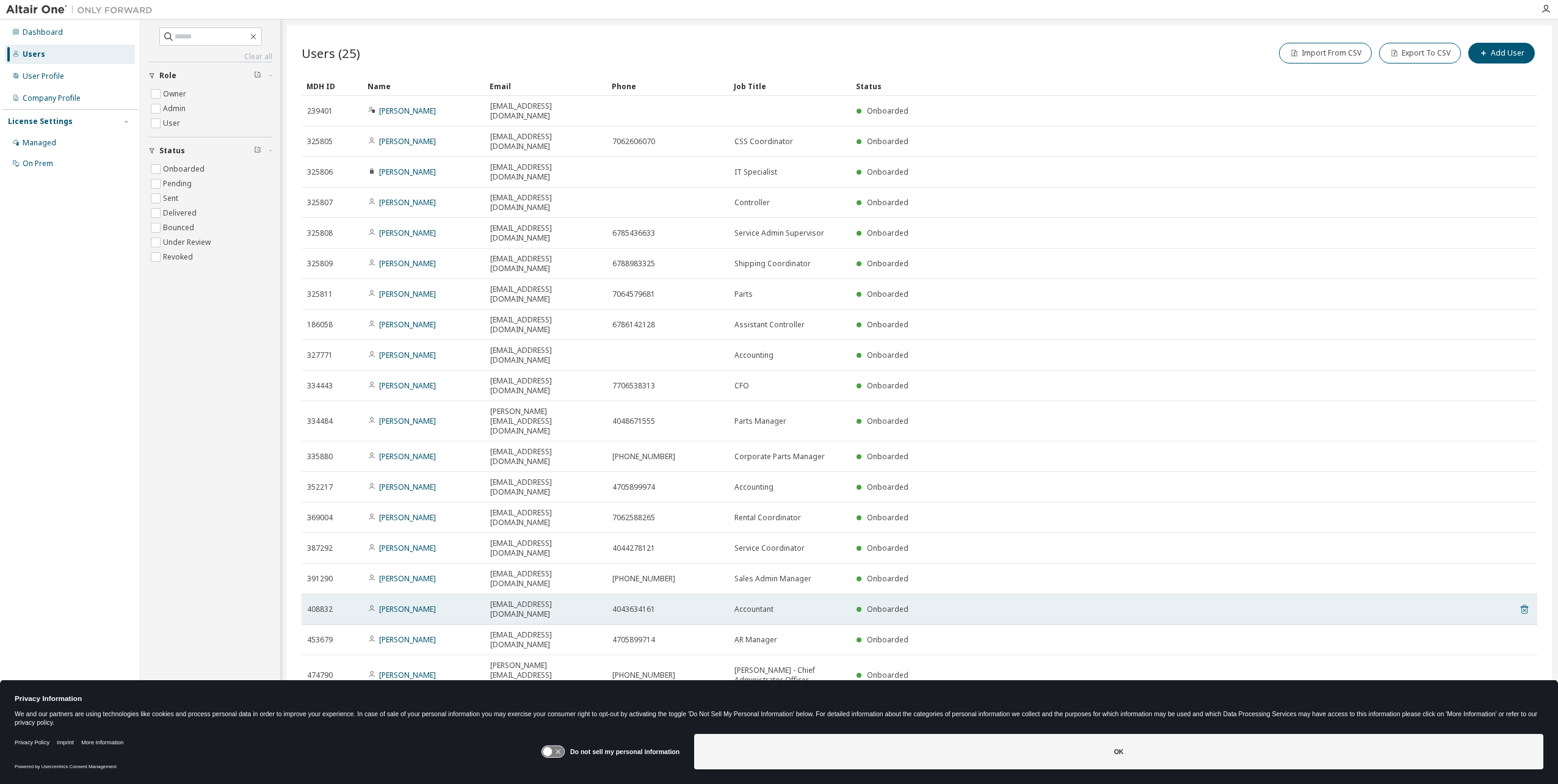
click at [1526, 602] on icon at bounding box center [1524, 609] width 11 height 15
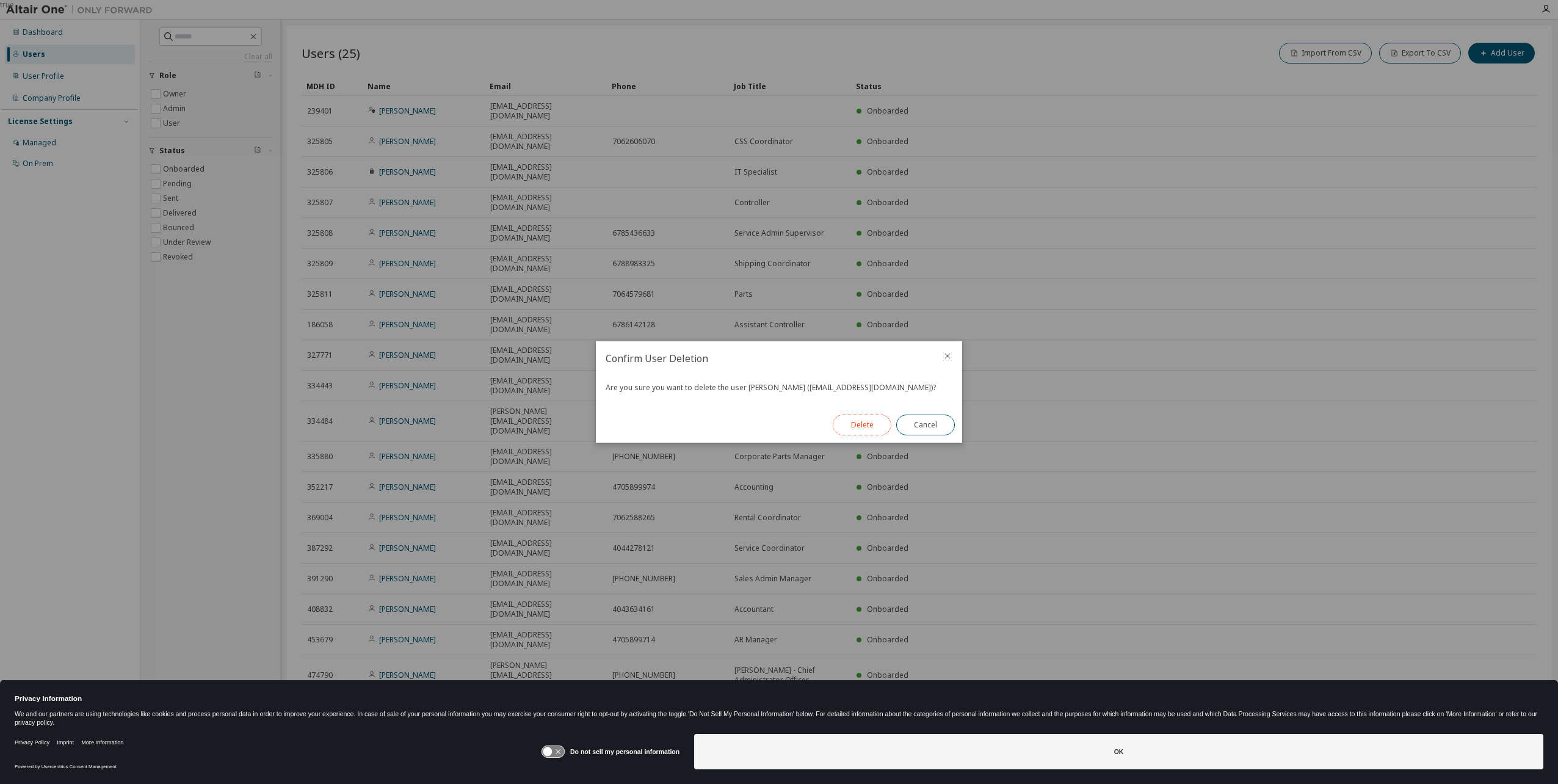
click at [873, 426] on button "Delete" at bounding box center [862, 424] width 59 height 20
click at [941, 422] on button "Close" at bounding box center [925, 424] width 59 height 20
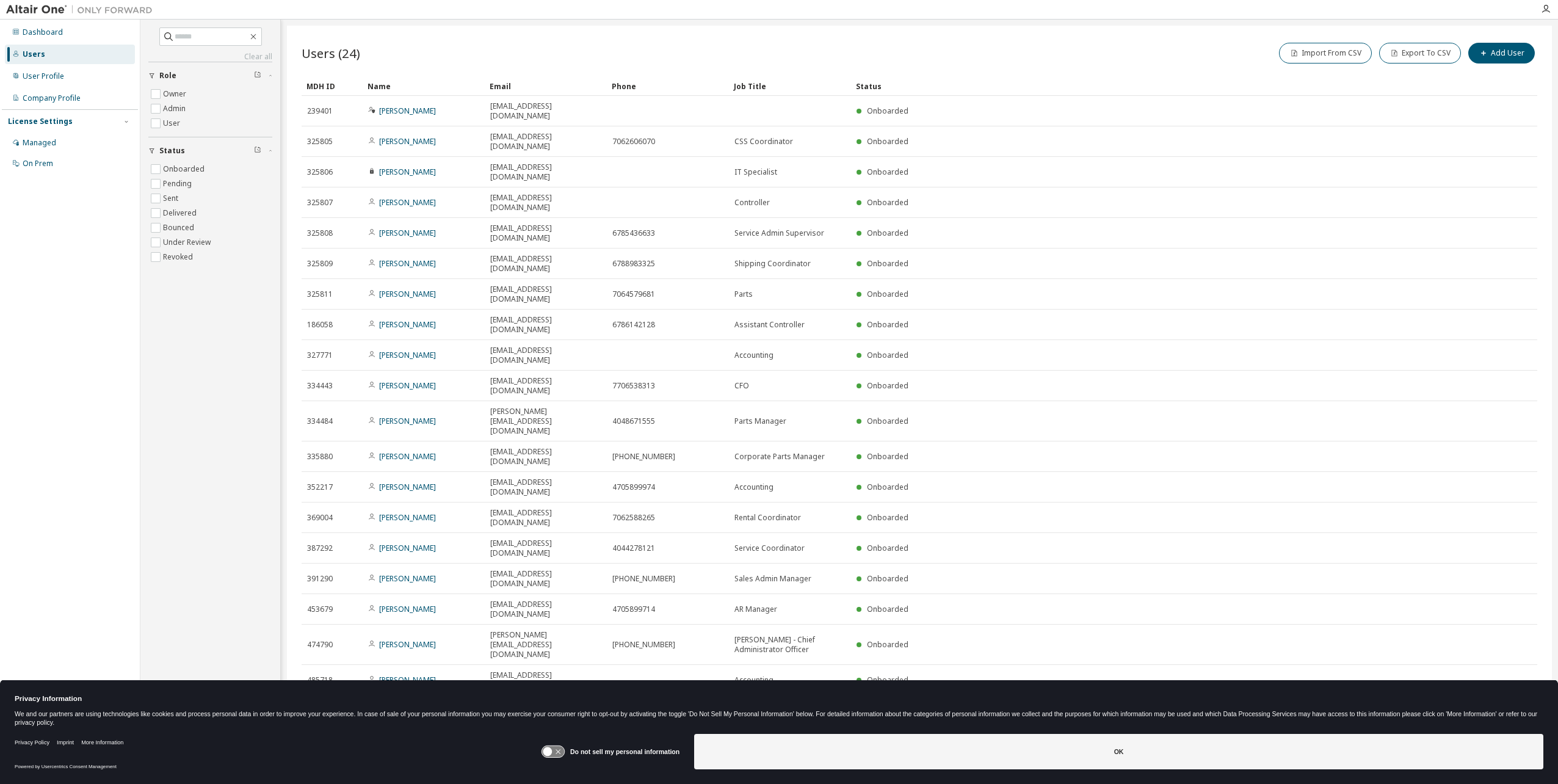
click at [753, 658] on div "Users (24) Import From CSV Export To CSV Add User Clear Load Save Save As Field…" at bounding box center [919, 383] width 1265 height 717
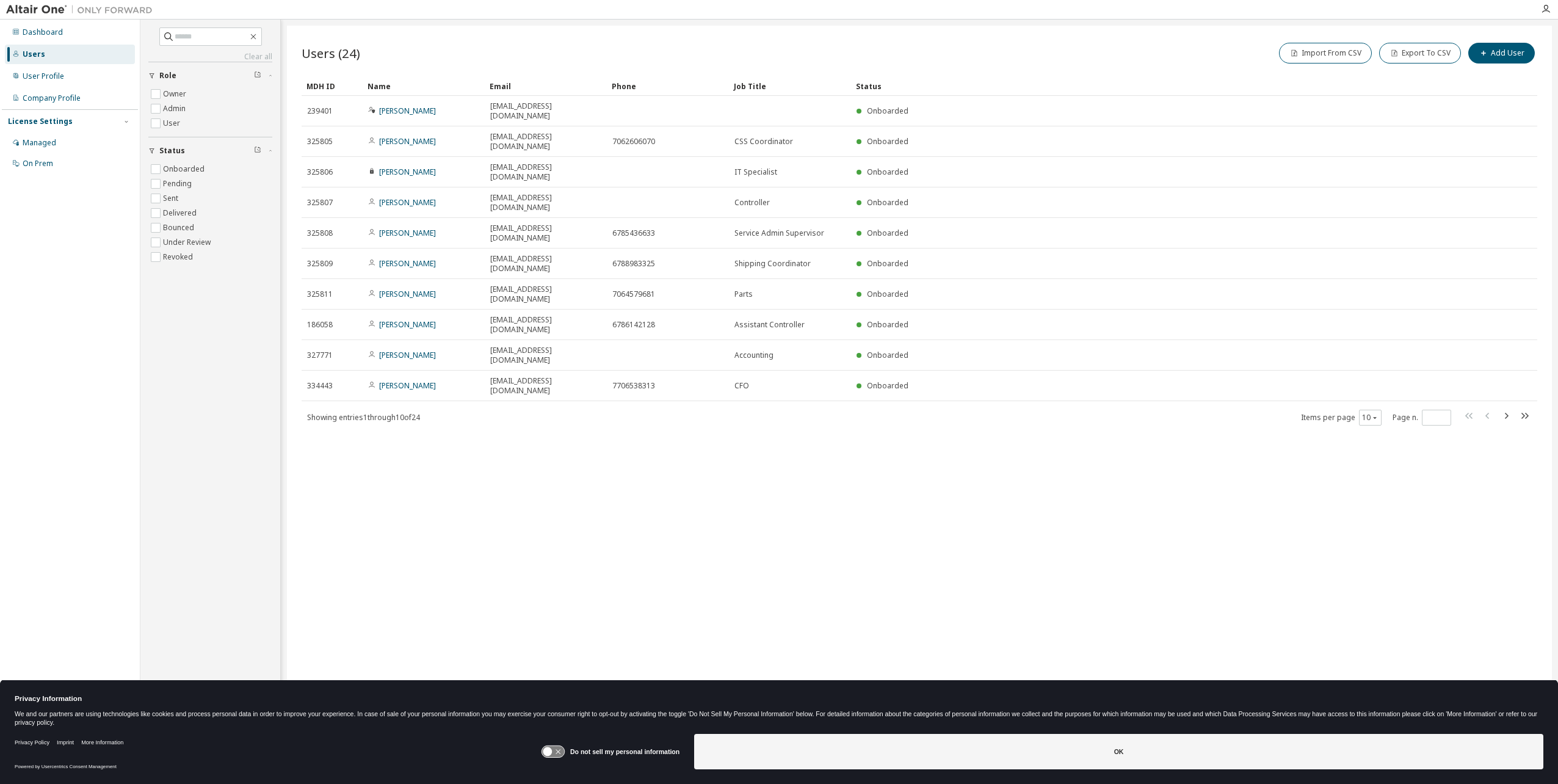
click at [44, 12] on img at bounding box center [82, 9] width 153 height 12
click at [34, 26] on div "Dashboard" at bounding box center [70, 32] width 130 height 20
